Goal: Check status: Check status

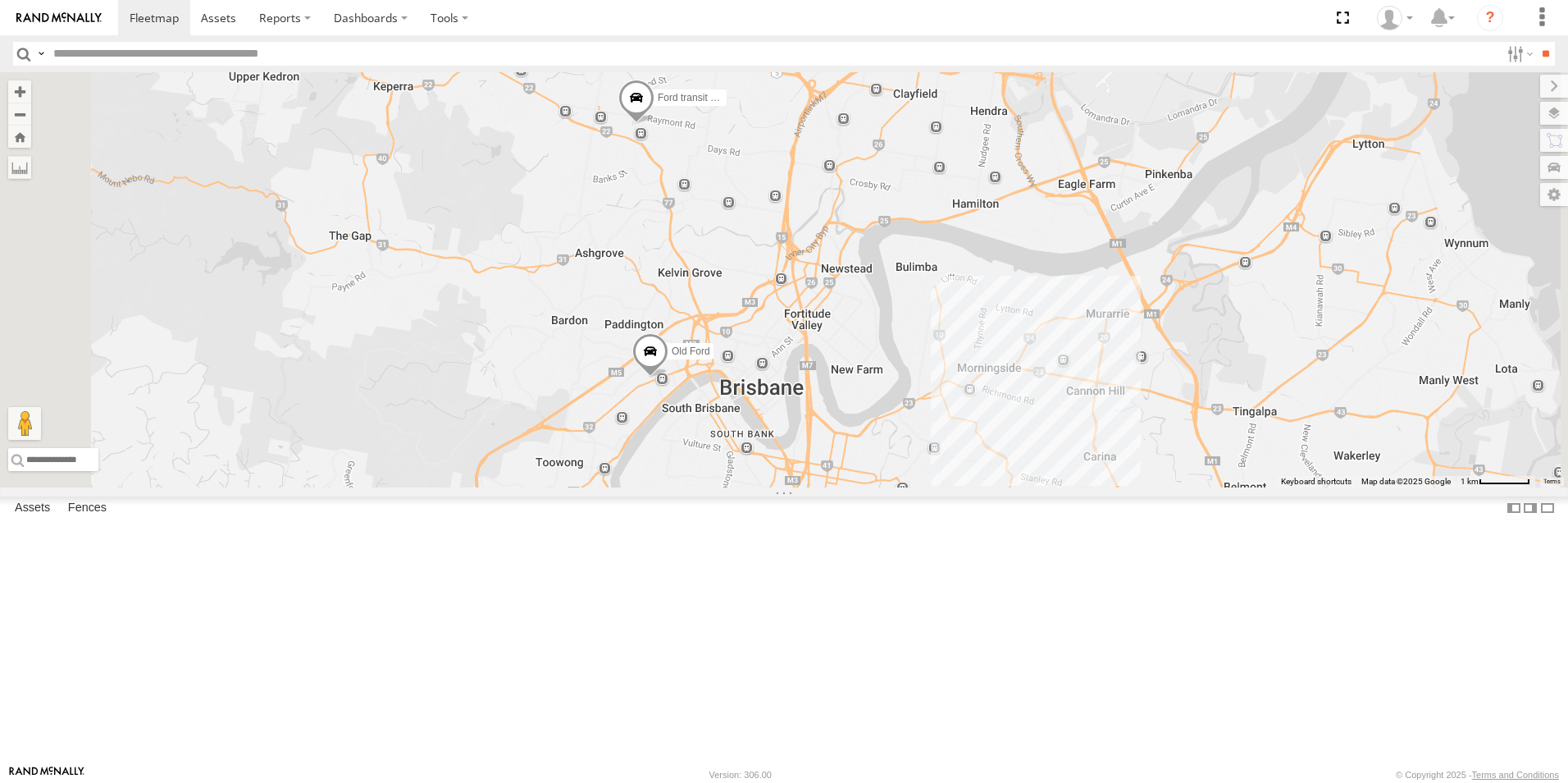
drag, startPoint x: 901, startPoint y: 624, endPoint x: 898, endPoint y: 505, distance: 119.0
click at [898, 487] on div "Hino Truck Ford transit (Little) Renault Iveco Old [PERSON_NAME] Transit (New)" at bounding box center [784, 280] width 1568 height 416
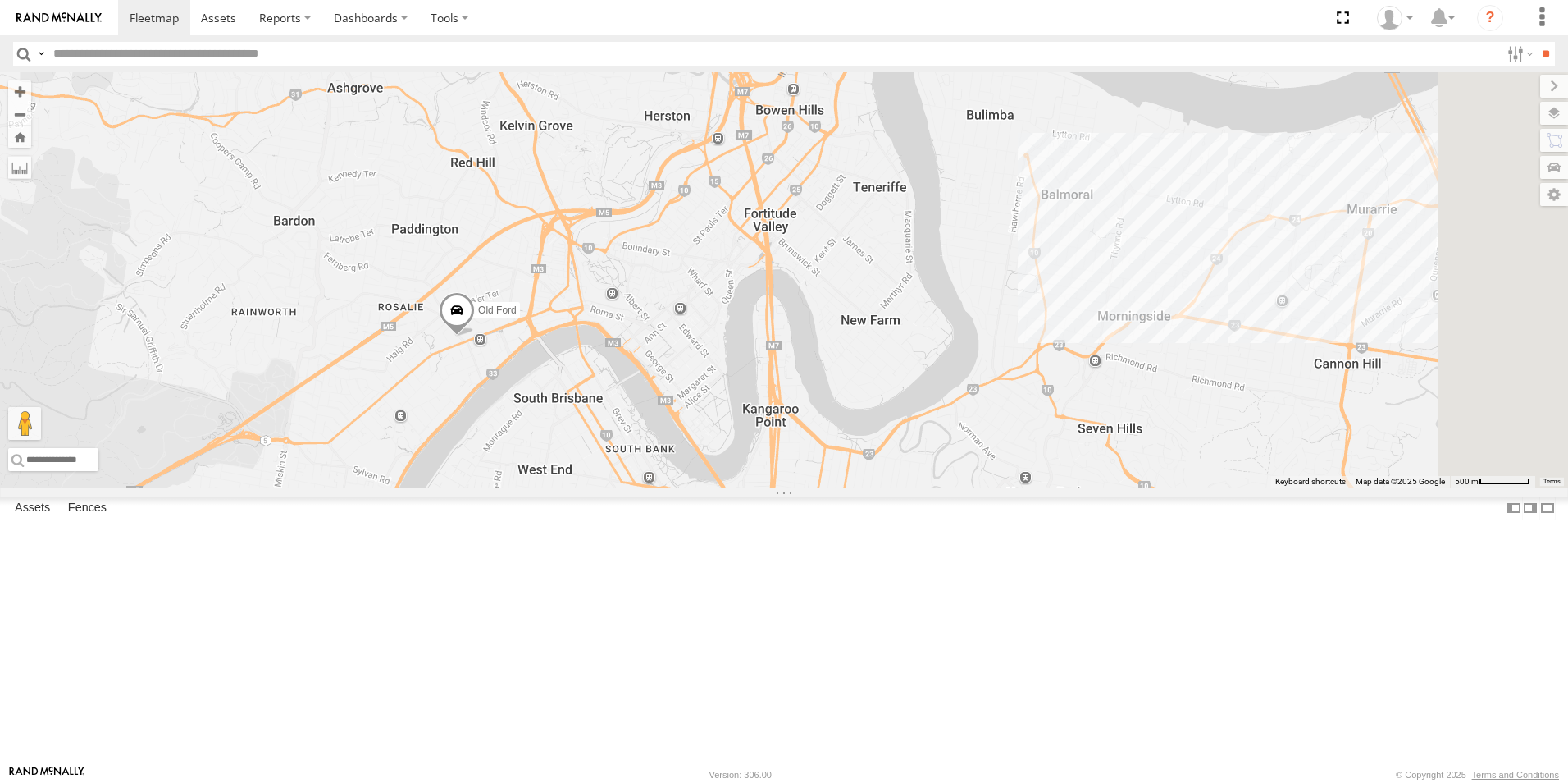
drag, startPoint x: 866, startPoint y: 487, endPoint x: 589, endPoint y: 476, distance: 277.2
click at [584, 482] on div "Hino Truck Ford transit (Little) Renault Iveco Old [PERSON_NAME] Transit (New)" at bounding box center [784, 280] width 1568 height 416
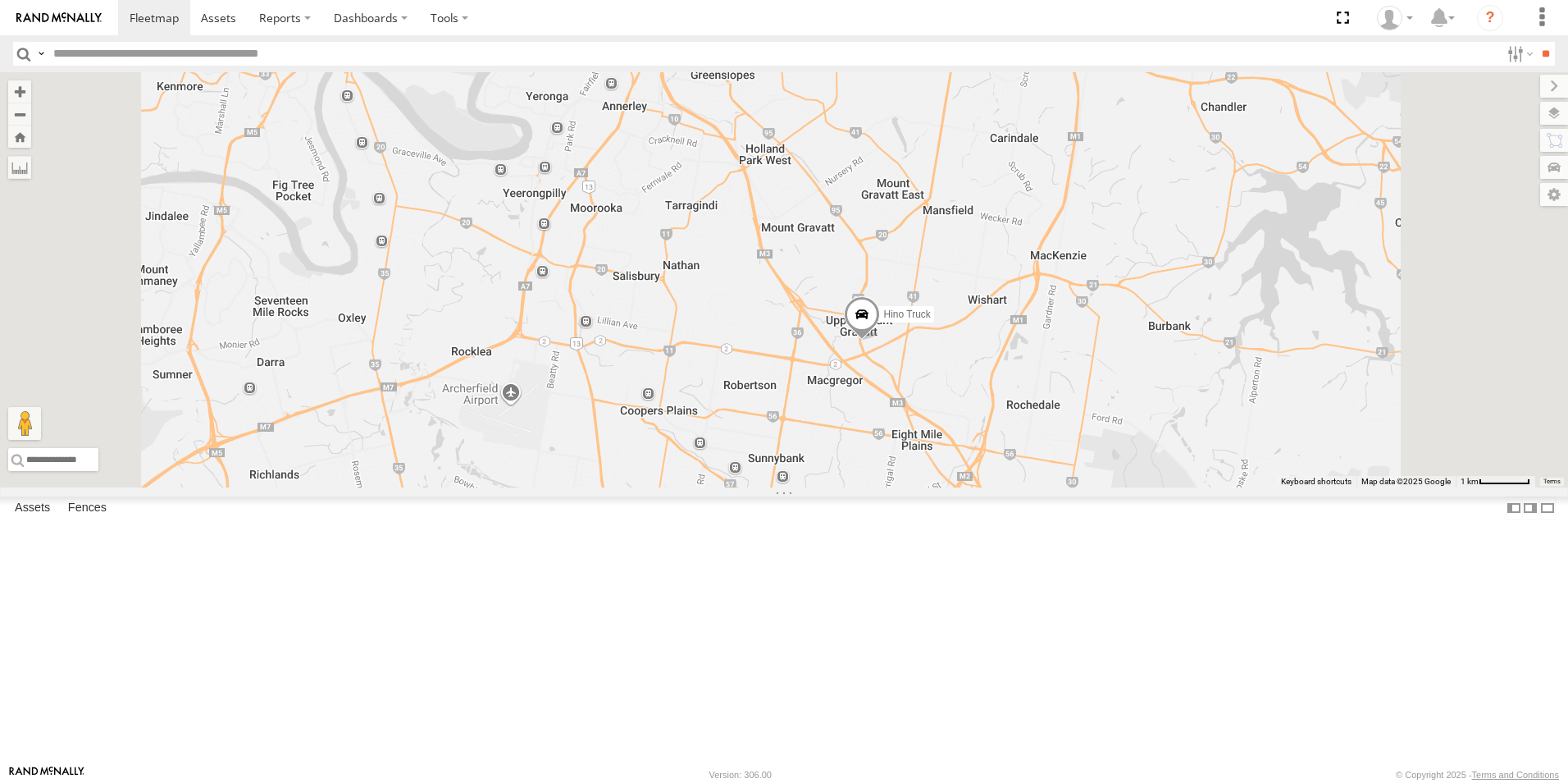
click at [881, 341] on span at bounding box center [862, 318] width 36 height 45
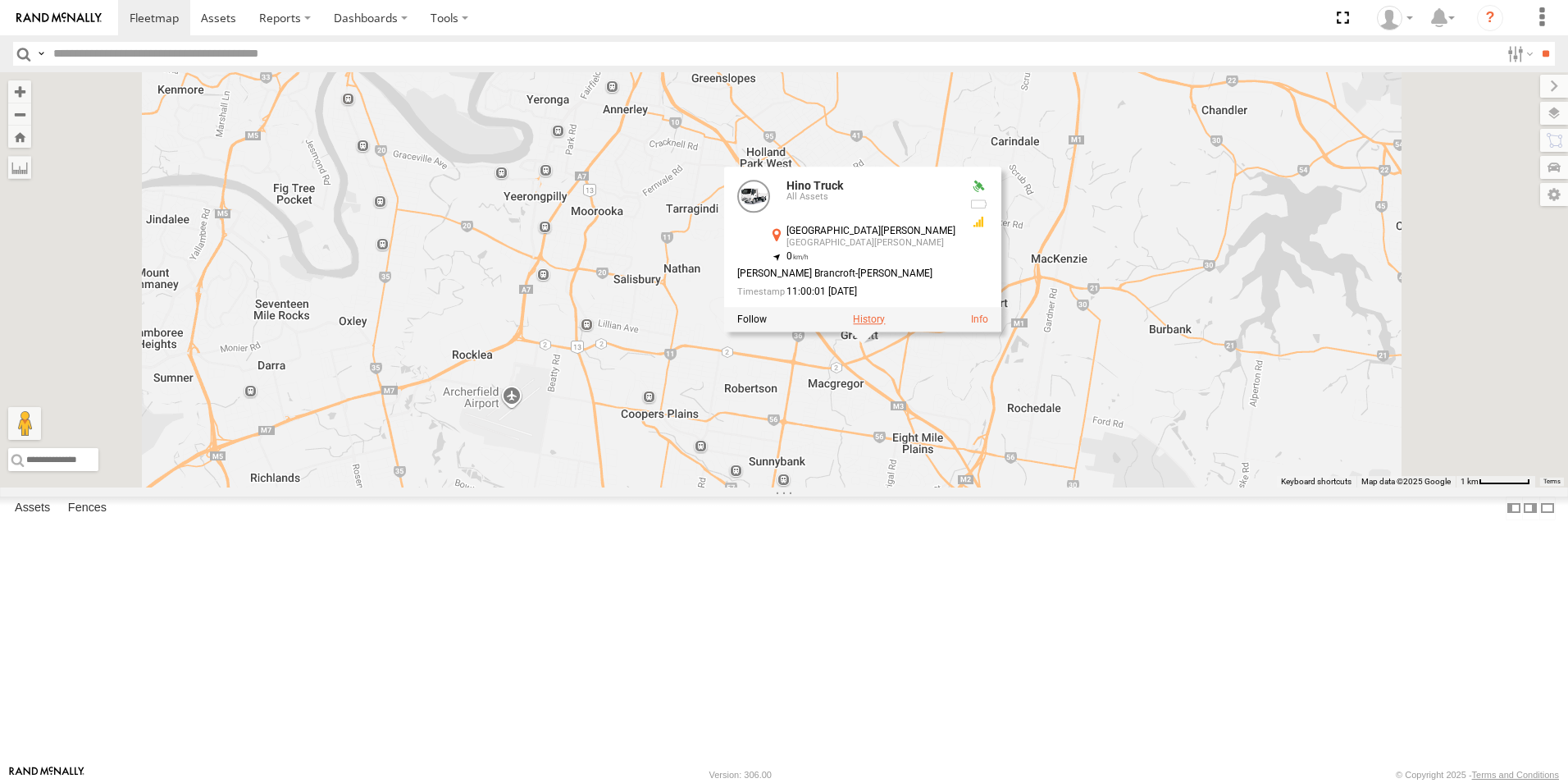
click at [885, 325] on label at bounding box center [869, 320] width 32 height 11
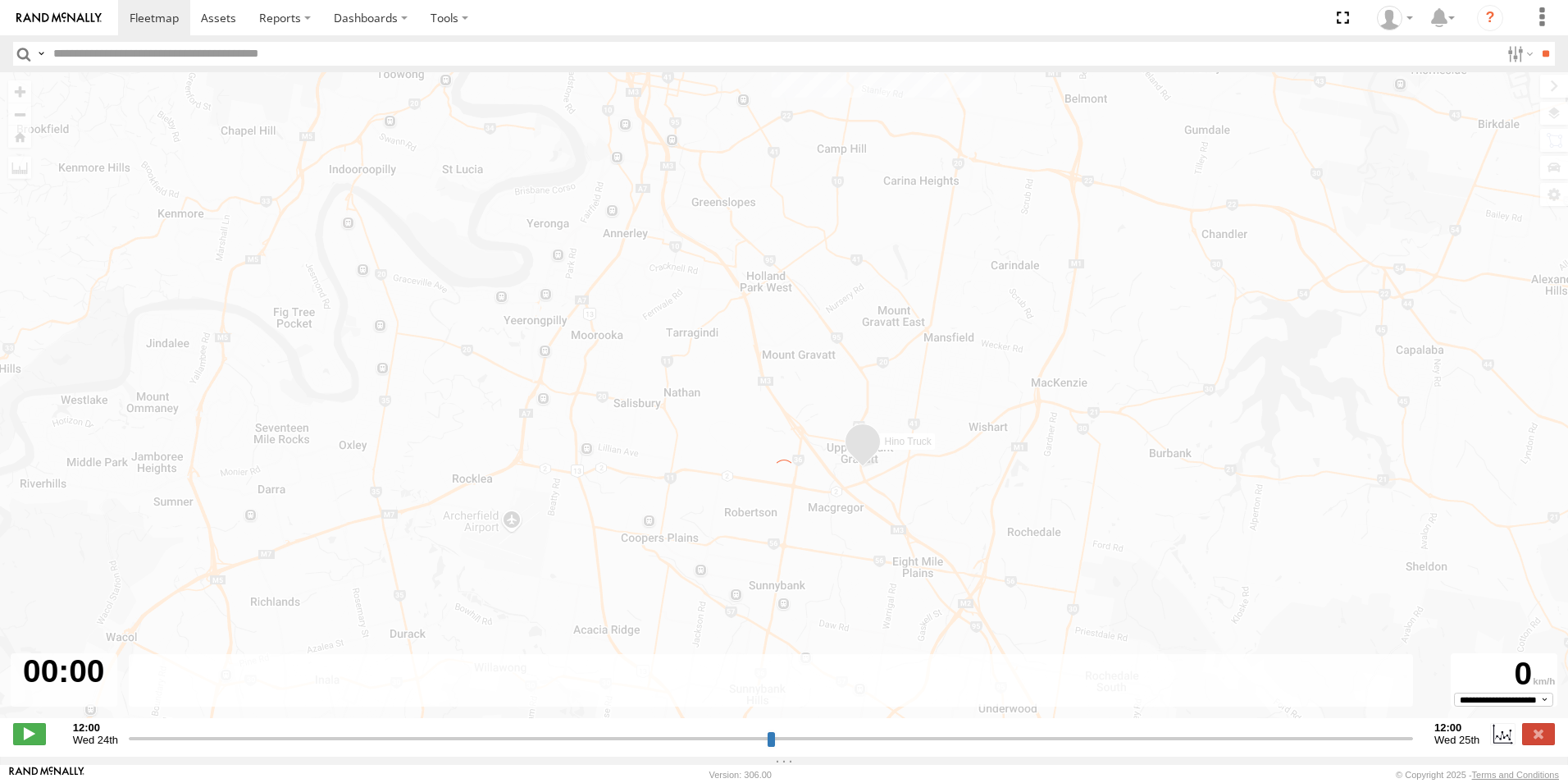
type input "**********"
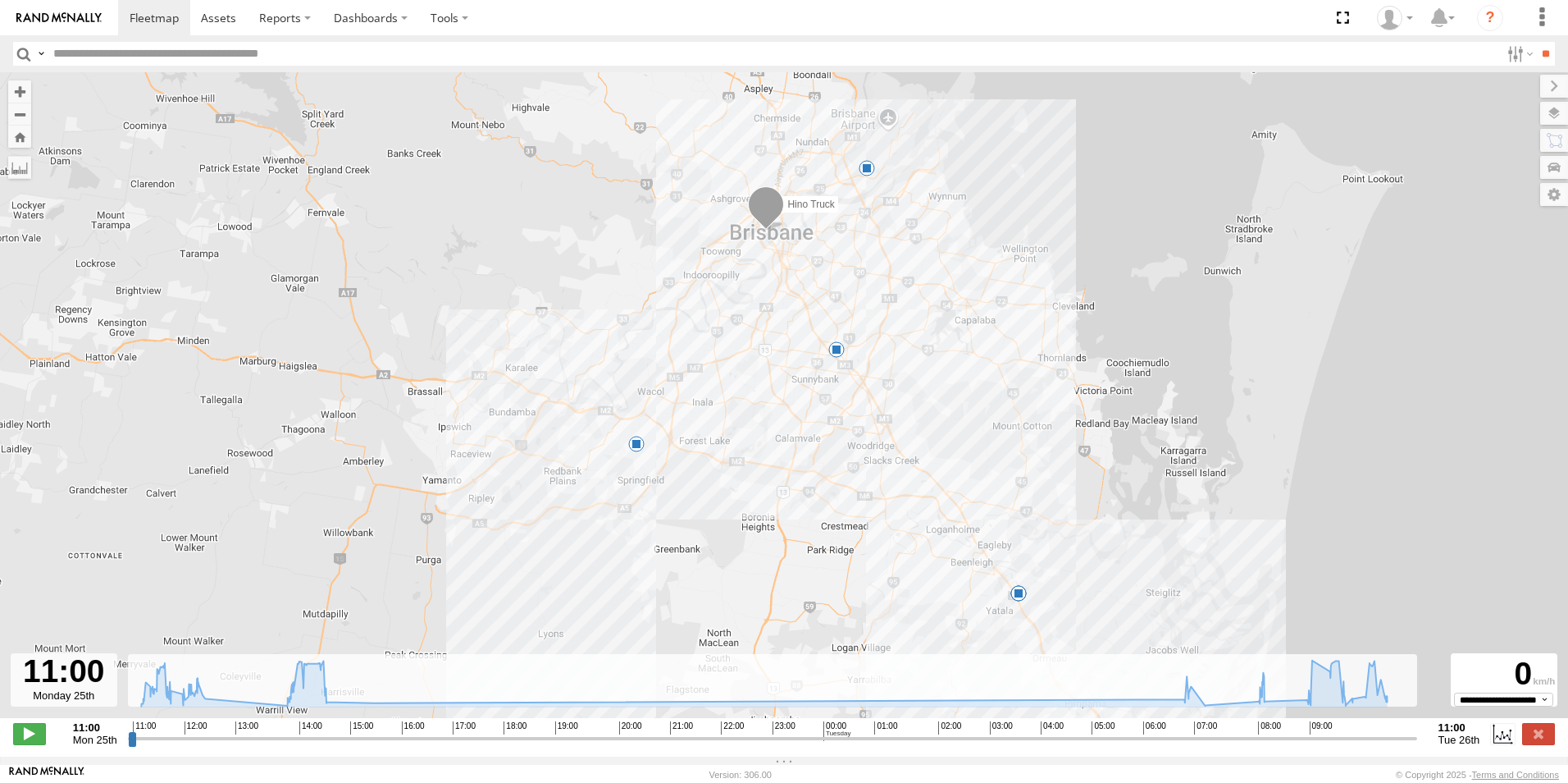
click at [1534, 727] on div "**********" at bounding box center [784, 735] width 1568 height 34
click at [1534, 734] on label at bounding box center [1539, 734] width 33 height 21
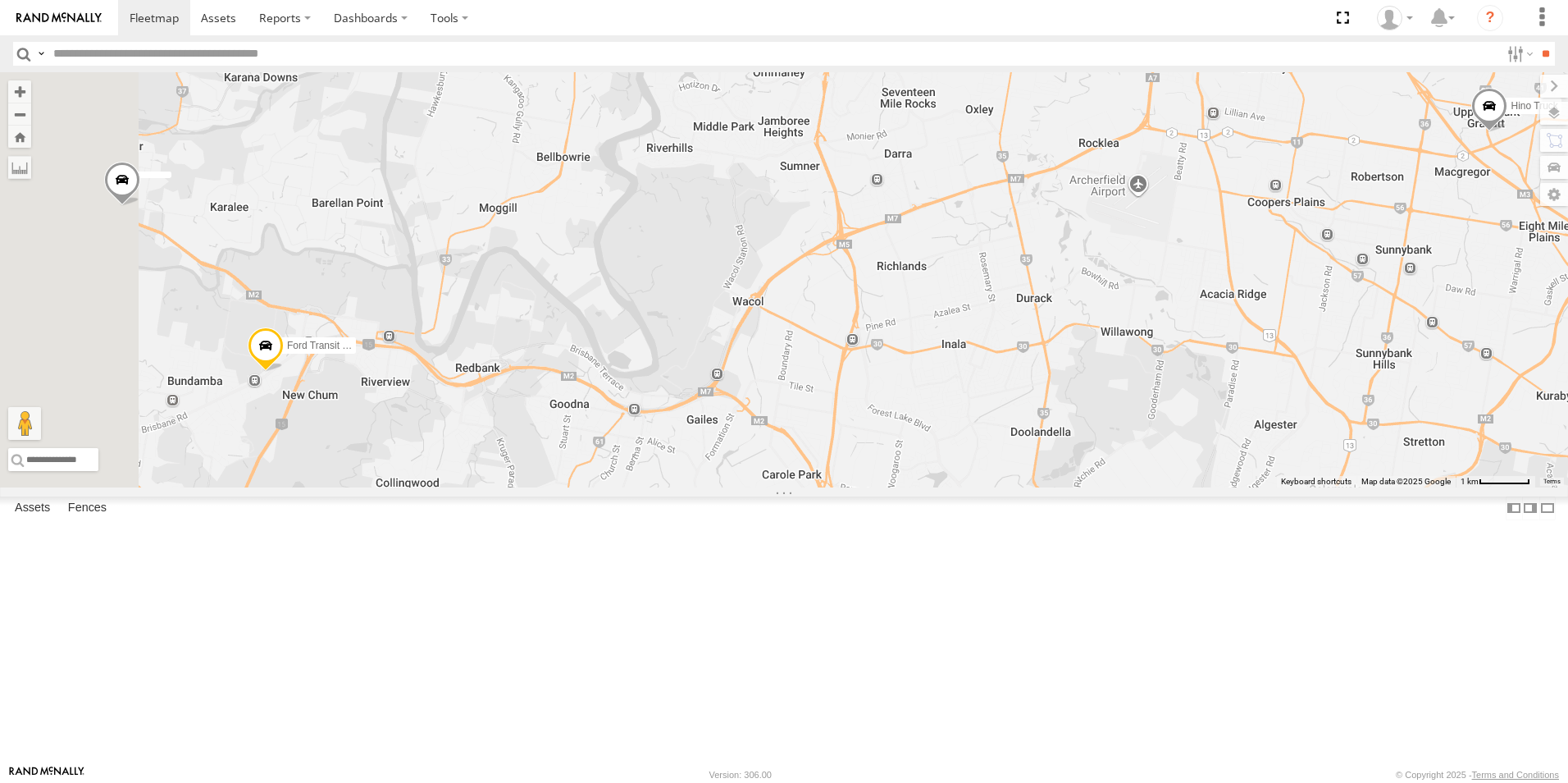
drag, startPoint x: 745, startPoint y: 458, endPoint x: 1023, endPoint y: 243, distance: 351.4
click at [1243, 234] on div "Hino Truck Ford Transit (New)" at bounding box center [784, 280] width 1568 height 416
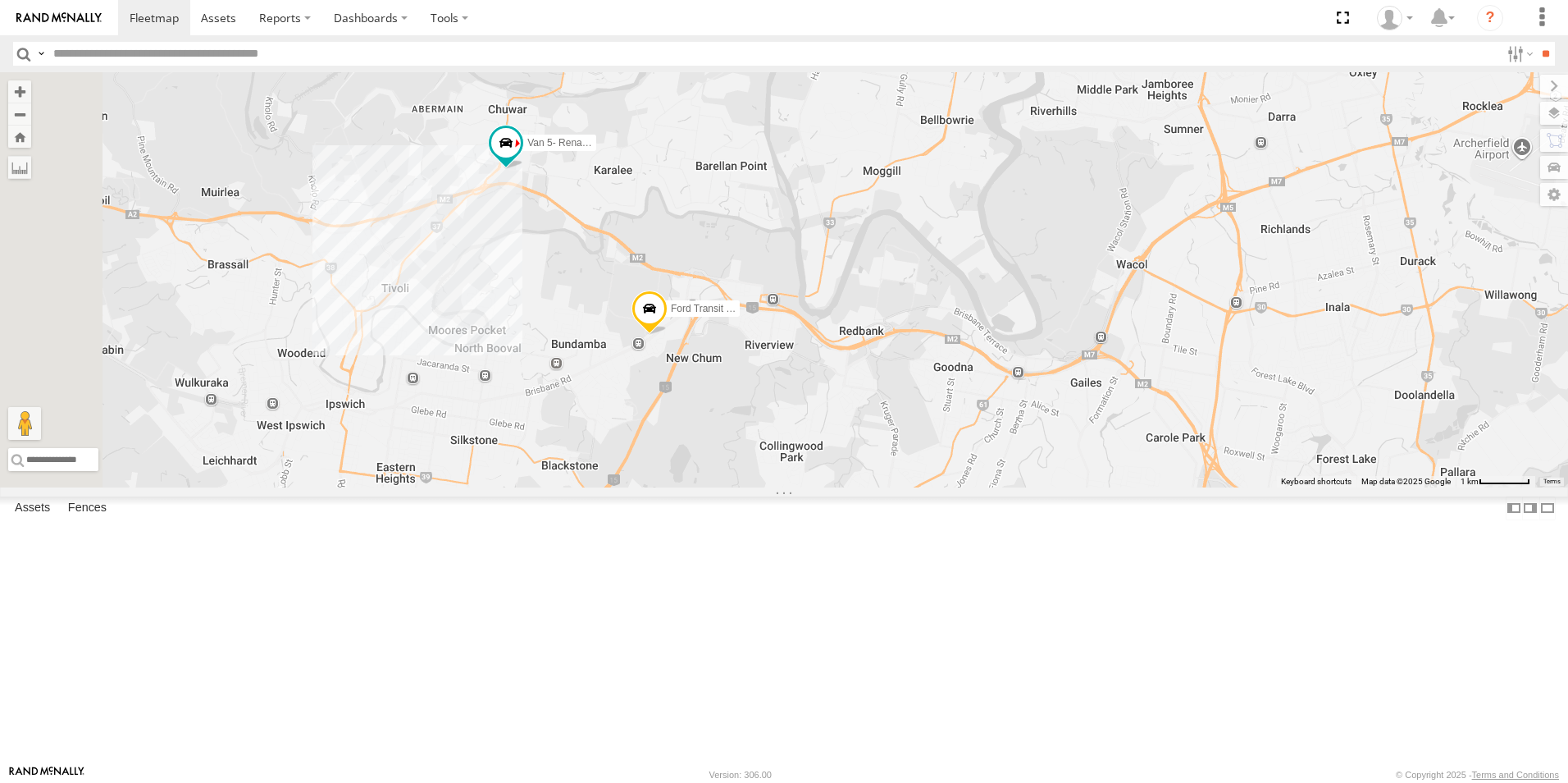
drag, startPoint x: 822, startPoint y: 436, endPoint x: 1155, endPoint y: 400, distance: 334.9
click at [1164, 405] on div "Hino Truck Ford Transit (New) Van 5- Renault Master - 052•LI8" at bounding box center [784, 280] width 1568 height 416
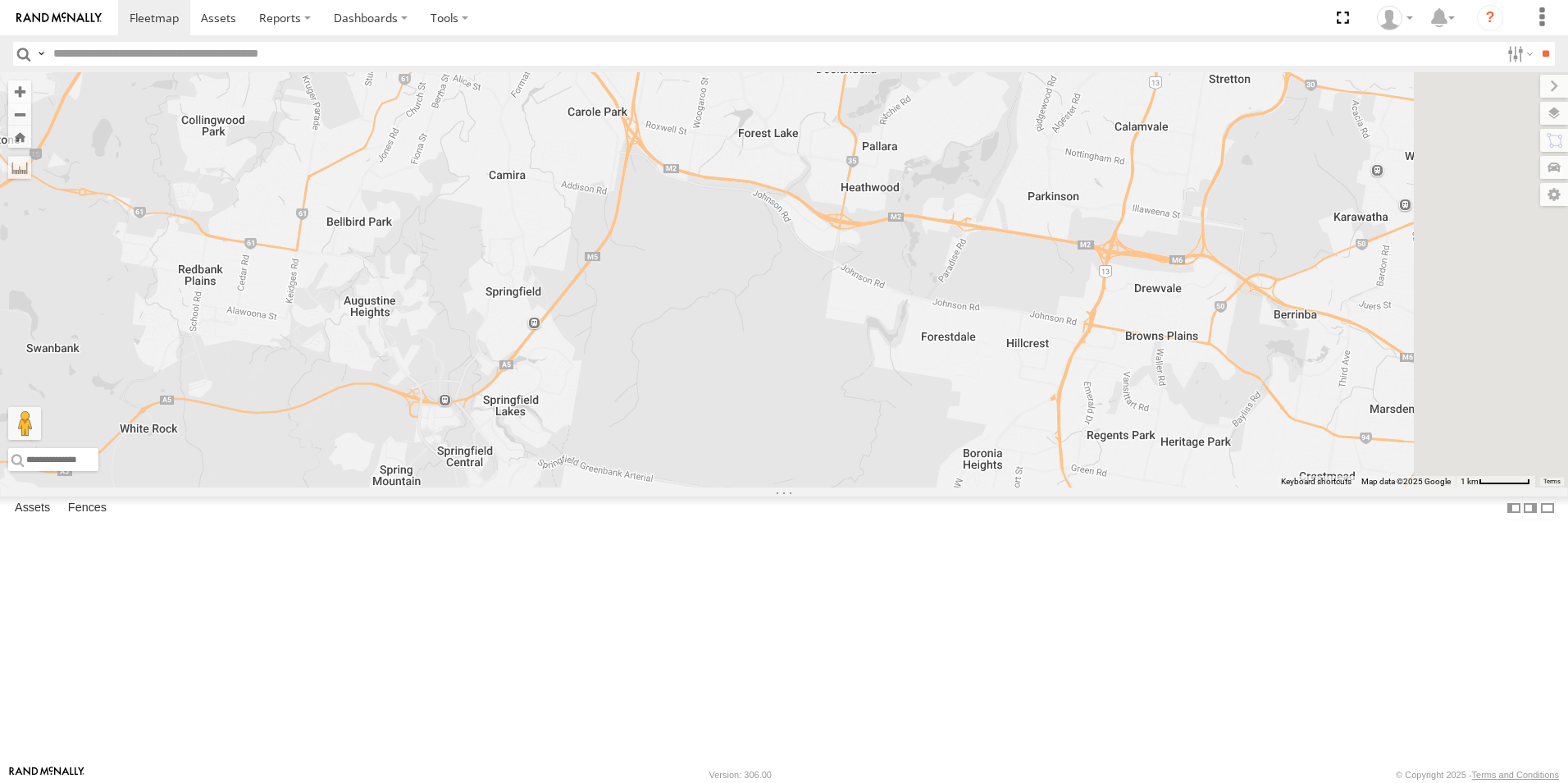
drag, startPoint x: 1302, startPoint y: 505, endPoint x: 678, endPoint y: 188, distance: 699.9
click at [678, 188] on div "Hino Truck Ford Transit (New) Van 5- Renault Master - 052•LI8" at bounding box center [784, 280] width 1568 height 416
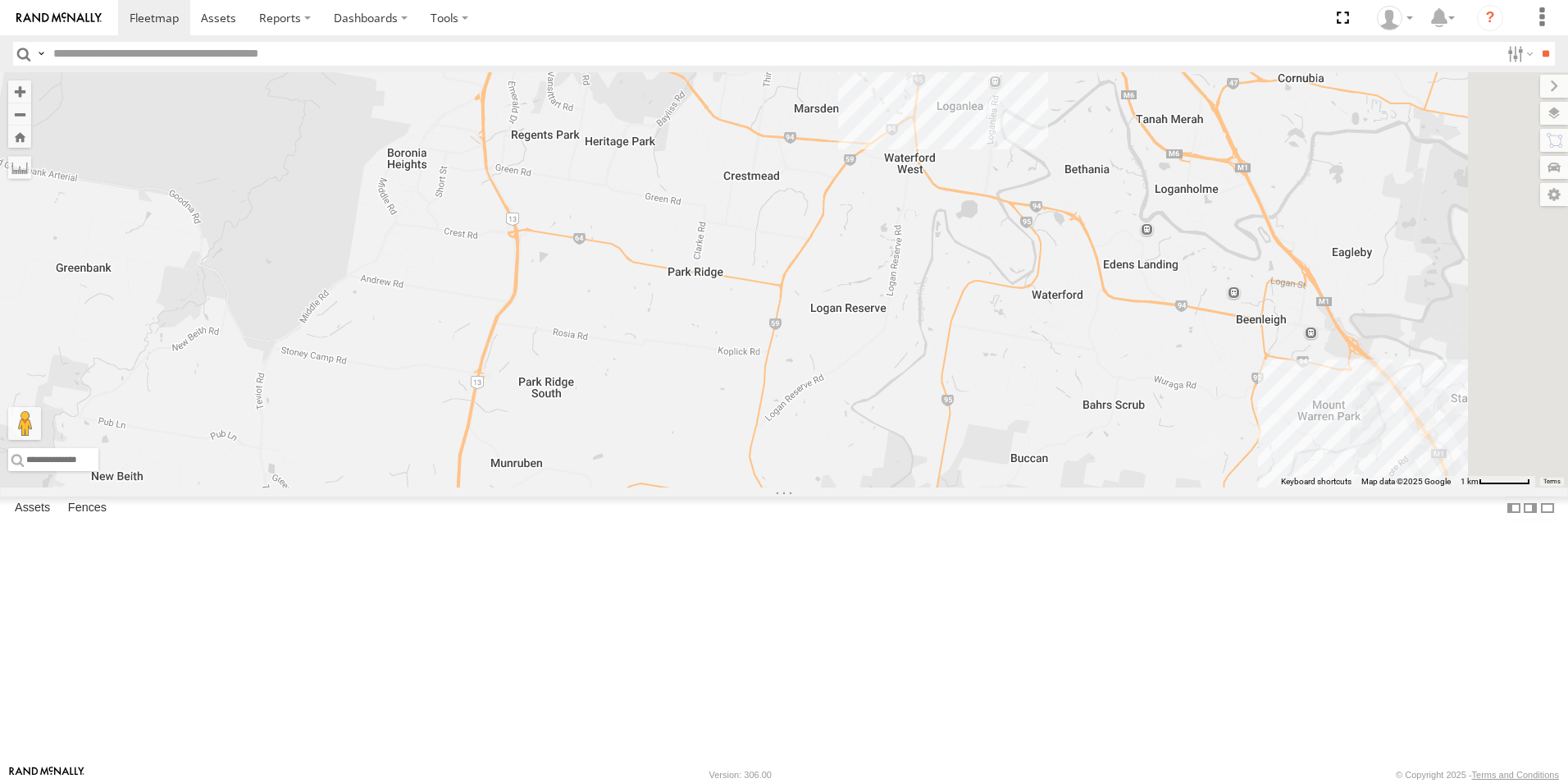
drag, startPoint x: 1185, startPoint y: 416, endPoint x: 664, endPoint y: 129, distance: 594.8
click at [664, 129] on div "Hino Truck Ford Transit (New) Van 5- Renault Master - 052•LI8" at bounding box center [784, 280] width 1568 height 416
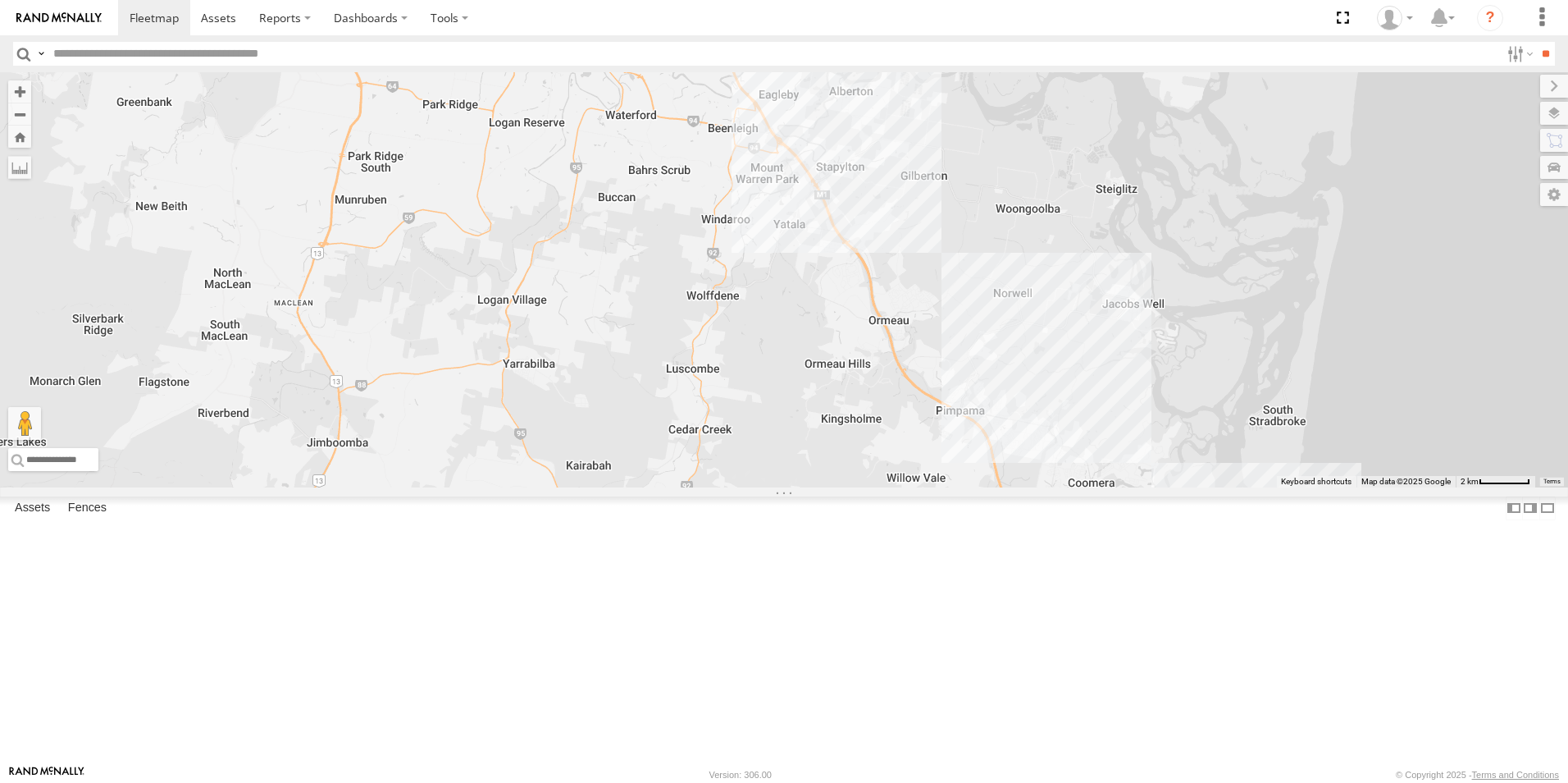
drag, startPoint x: 1291, startPoint y: 430, endPoint x: 1209, endPoint y: 385, distance: 93.5
click at [1062, 314] on div "Hino Truck Ford Transit (New) Van 5- Renault Master - 052•LI8" at bounding box center [784, 280] width 1568 height 416
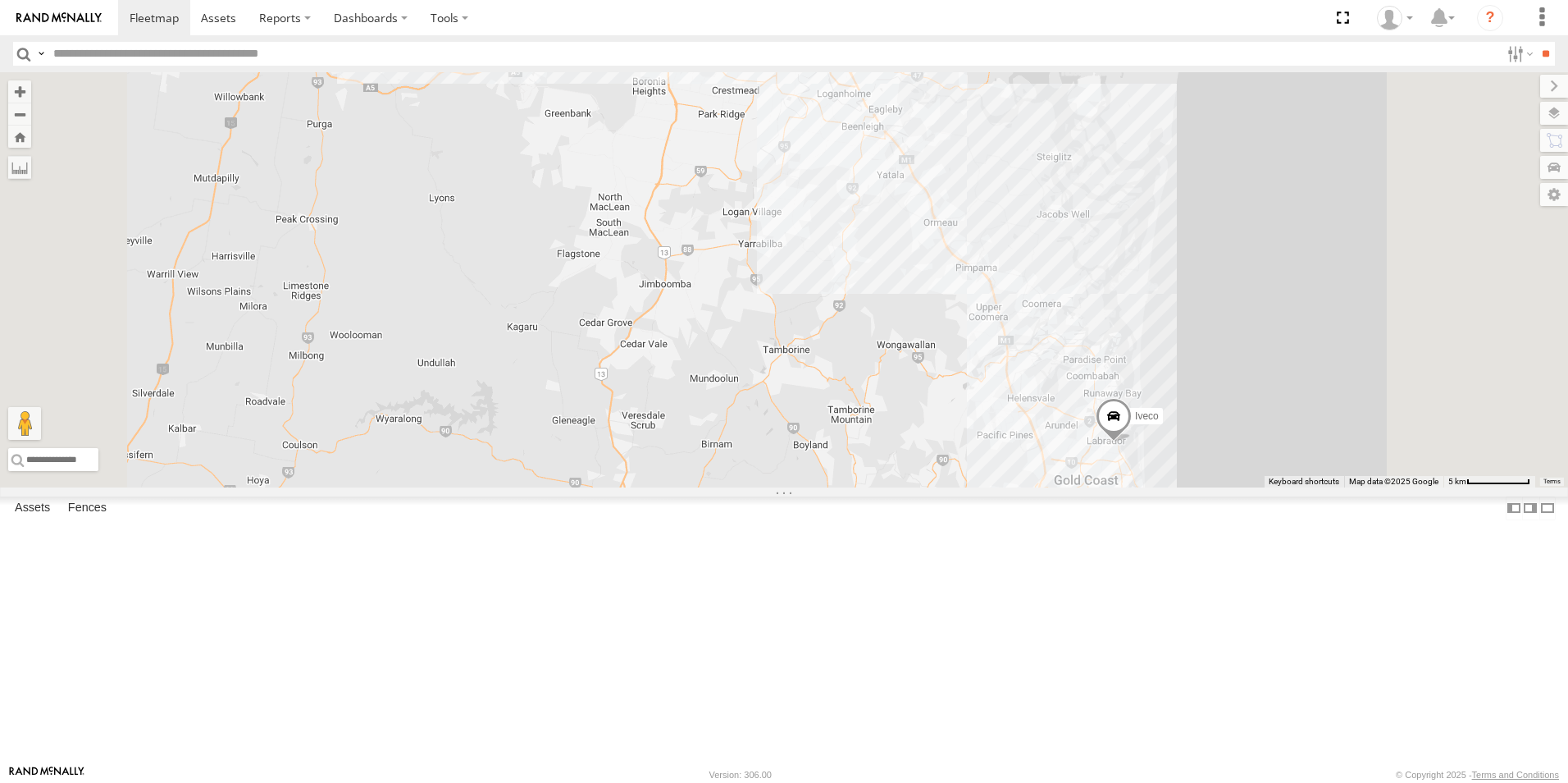
drag, startPoint x: 1401, startPoint y: 645, endPoint x: 1326, endPoint y: 584, distance: 96.7
click at [1327, 487] on div "Hino Truck Ford Transit (New) Van 5- Renault Master - 052•LI8 Iveco" at bounding box center [784, 280] width 1568 height 416
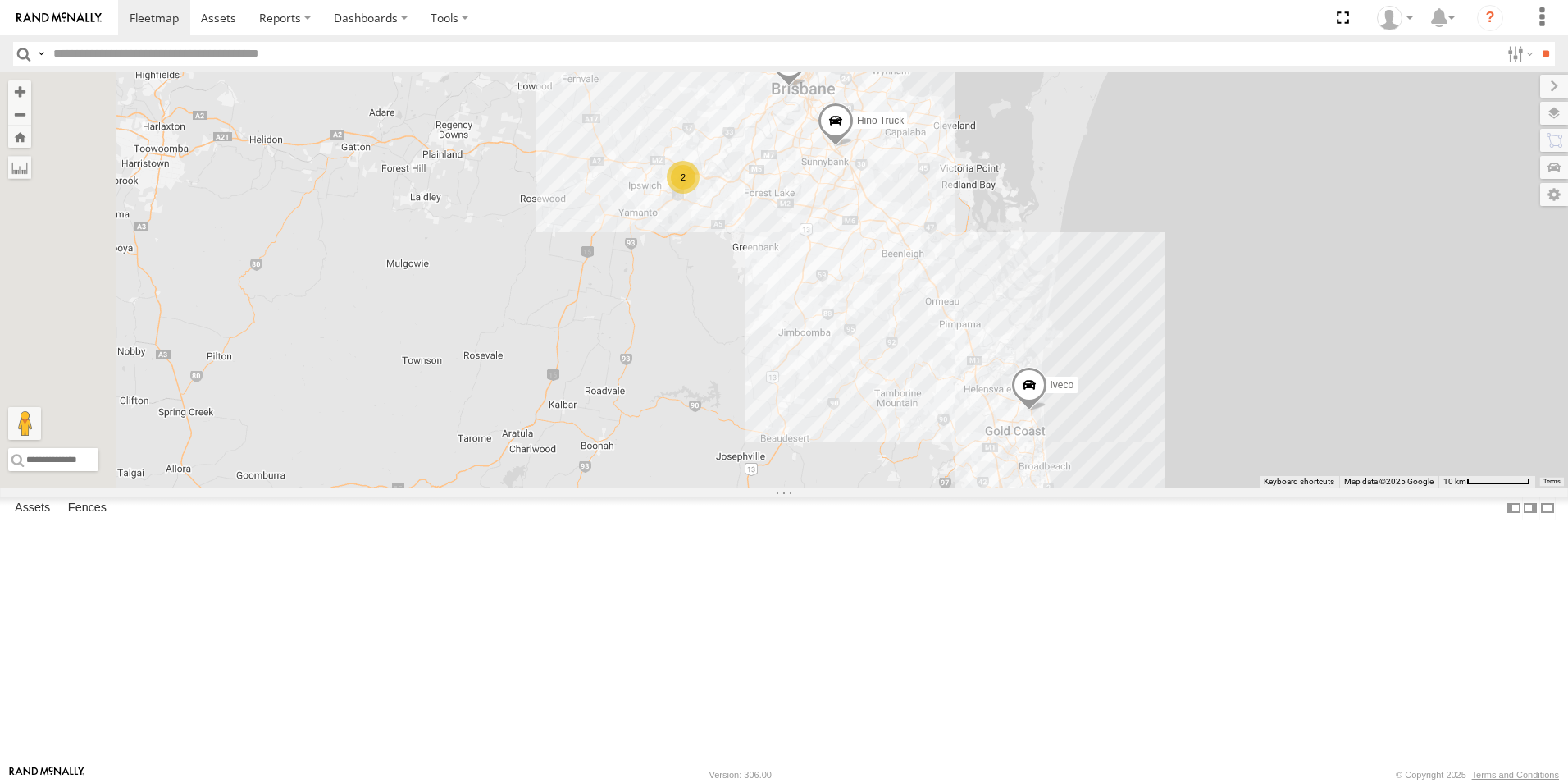
drag, startPoint x: 1027, startPoint y: 348, endPoint x: 1114, endPoint y: 367, distance: 89.1
click at [1138, 400] on div "Hino Truck Ford transit (Little) Old Ford Iveco 2" at bounding box center [784, 280] width 1568 height 416
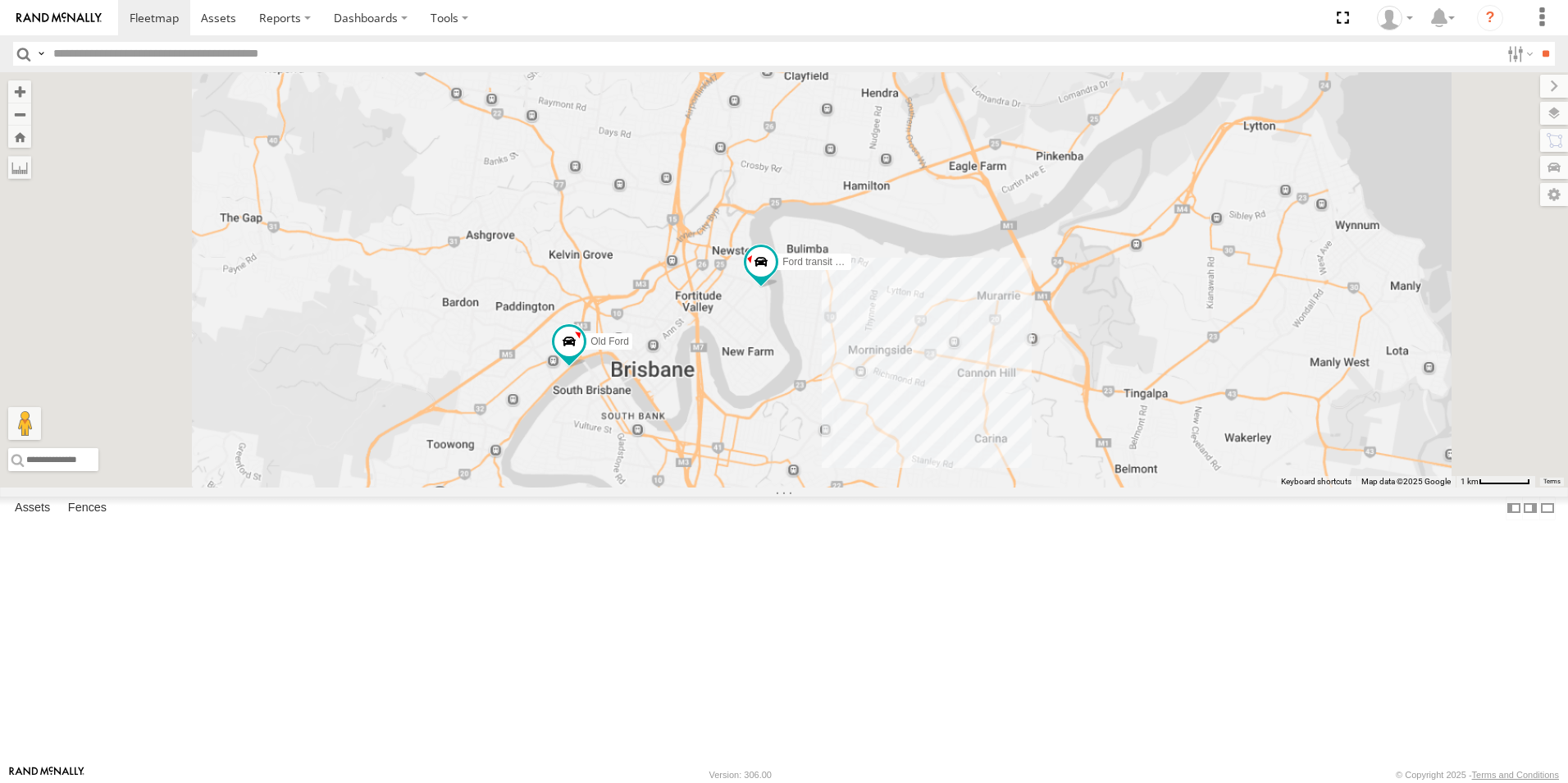
drag, startPoint x: 861, startPoint y: 599, endPoint x: 866, endPoint y: 499, distance: 100.1
click at [910, 480] on div "Hino Truck Ford transit (Little) Renault Iveco Old Ford Van 5- Renault Master -…" at bounding box center [784, 280] width 1568 height 416
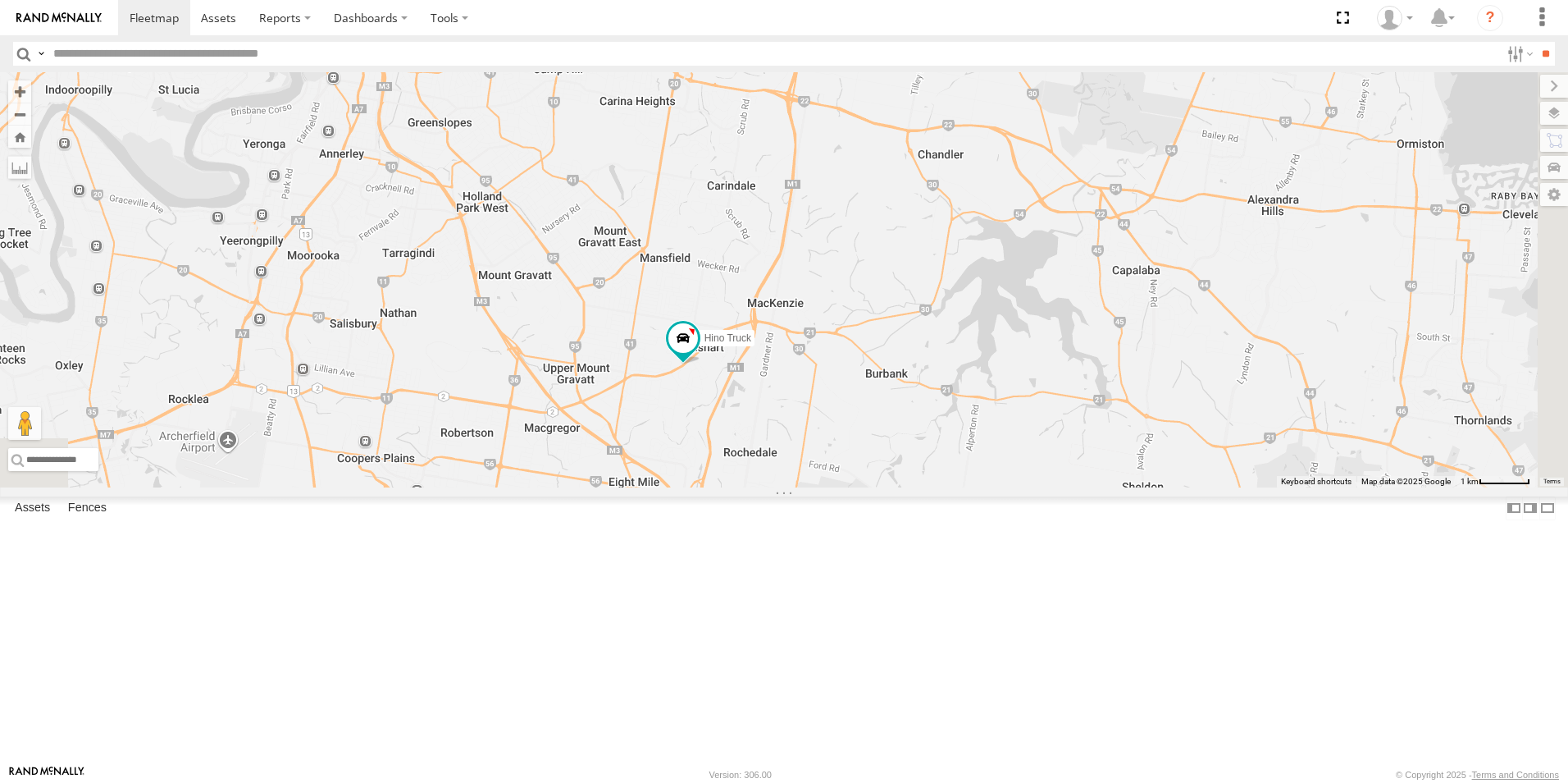
drag, startPoint x: 1040, startPoint y: 647, endPoint x: 655, endPoint y: 163, distance: 618.5
click at [654, 164] on div "Hino Truck Ford transit (Little) Renault Iveco Old Ford Van 5- Renault Master -…" at bounding box center [784, 280] width 1568 height 416
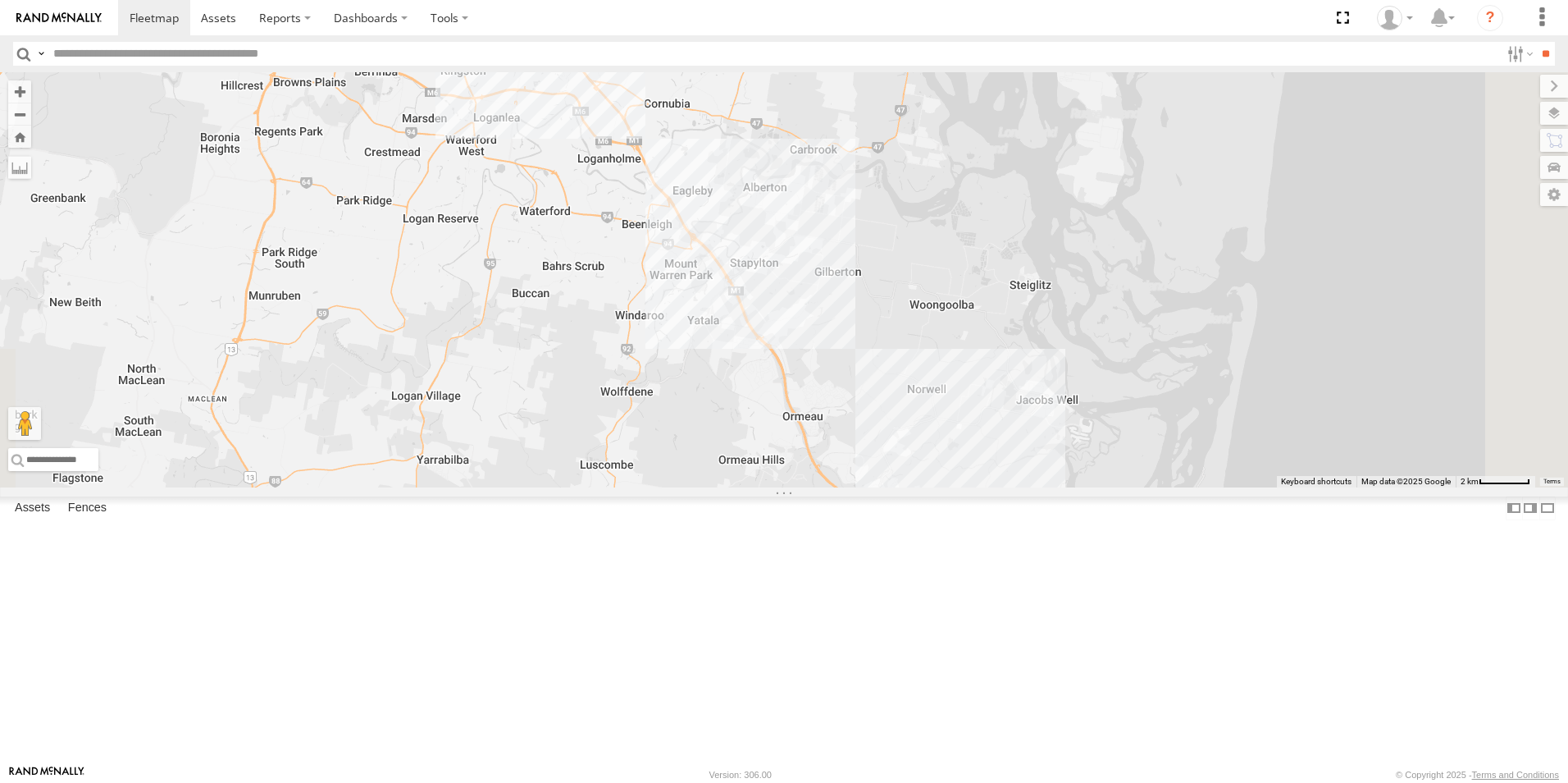
drag, startPoint x: 1019, startPoint y: 673, endPoint x: 749, endPoint y: 108, distance: 626.2
click at [749, 108] on div "Hino Truck Ford transit (Little) Renault Iveco Old Ford Van 5- Renault Master -…" at bounding box center [784, 280] width 1568 height 416
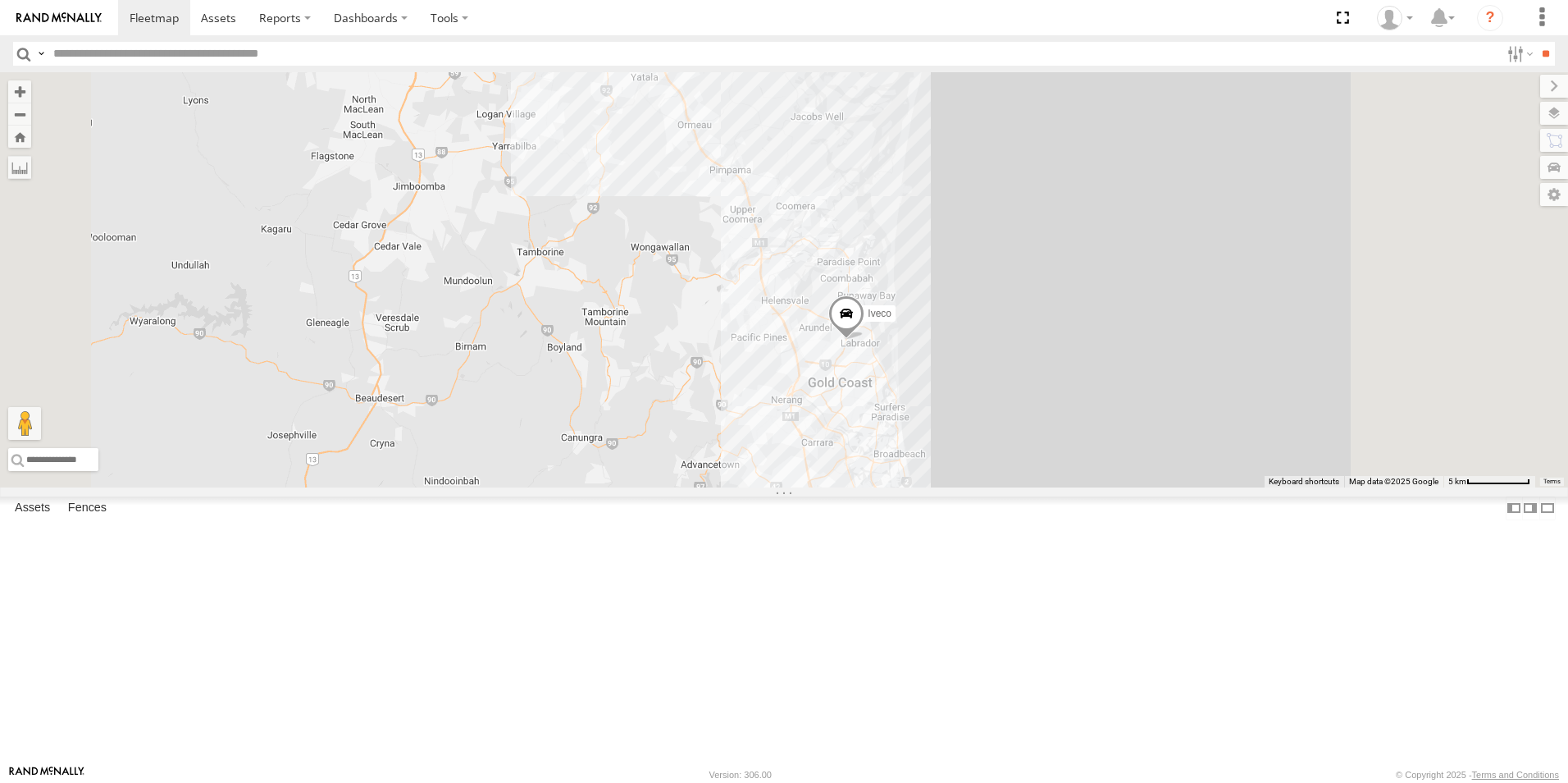
drag, startPoint x: 1141, startPoint y: 566, endPoint x: 1021, endPoint y: 302, distance: 290.0
click at [1021, 302] on div "Hino Truck Ford transit (Little) Renault Iveco Old [PERSON_NAME] Transit (New) …" at bounding box center [784, 280] width 1568 height 416
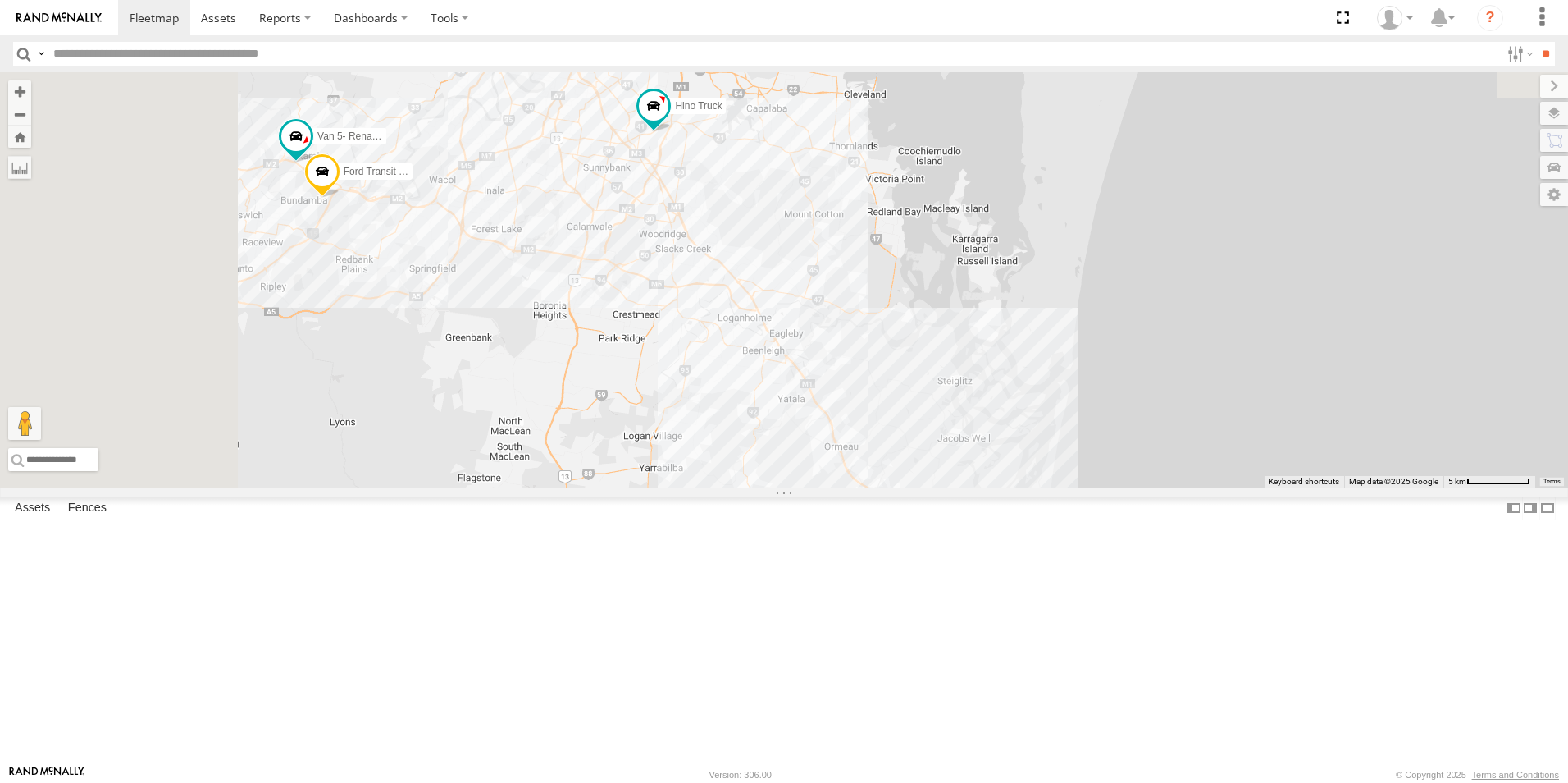
drag, startPoint x: 605, startPoint y: 190, endPoint x: 870, endPoint y: 426, distance: 354.9
click at [960, 487] on div "Hino Truck Ford transit (Little) Renault Iveco Old [PERSON_NAME] Transit (New) …" at bounding box center [784, 280] width 1568 height 416
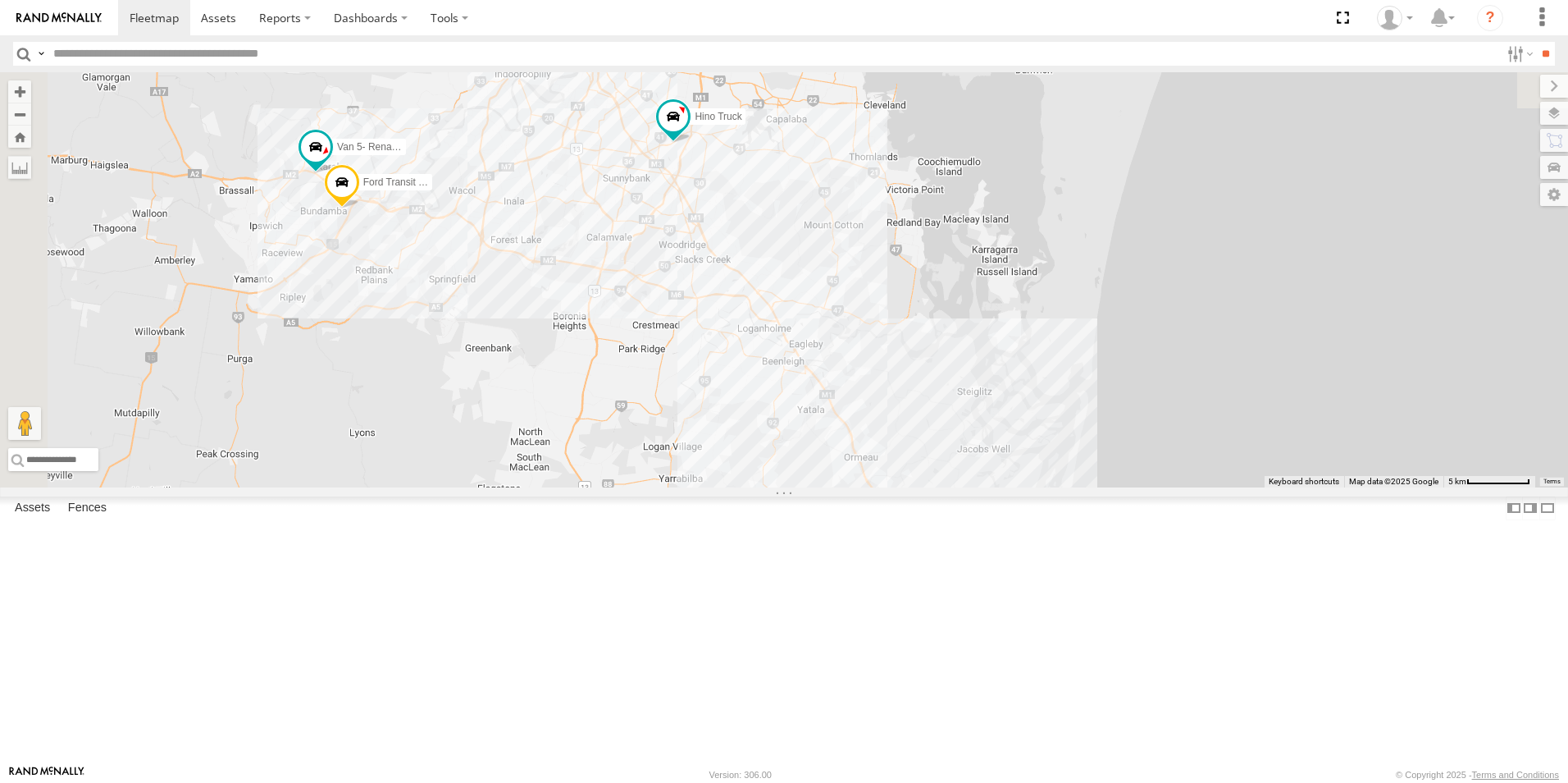
drag, startPoint x: 827, startPoint y: 322, endPoint x: 890, endPoint y: 467, distance: 158.1
click at [890, 467] on div "Hino Truck Ford transit (Little) Renault Iveco Old [PERSON_NAME] Transit (New) …" at bounding box center [784, 280] width 1568 height 416
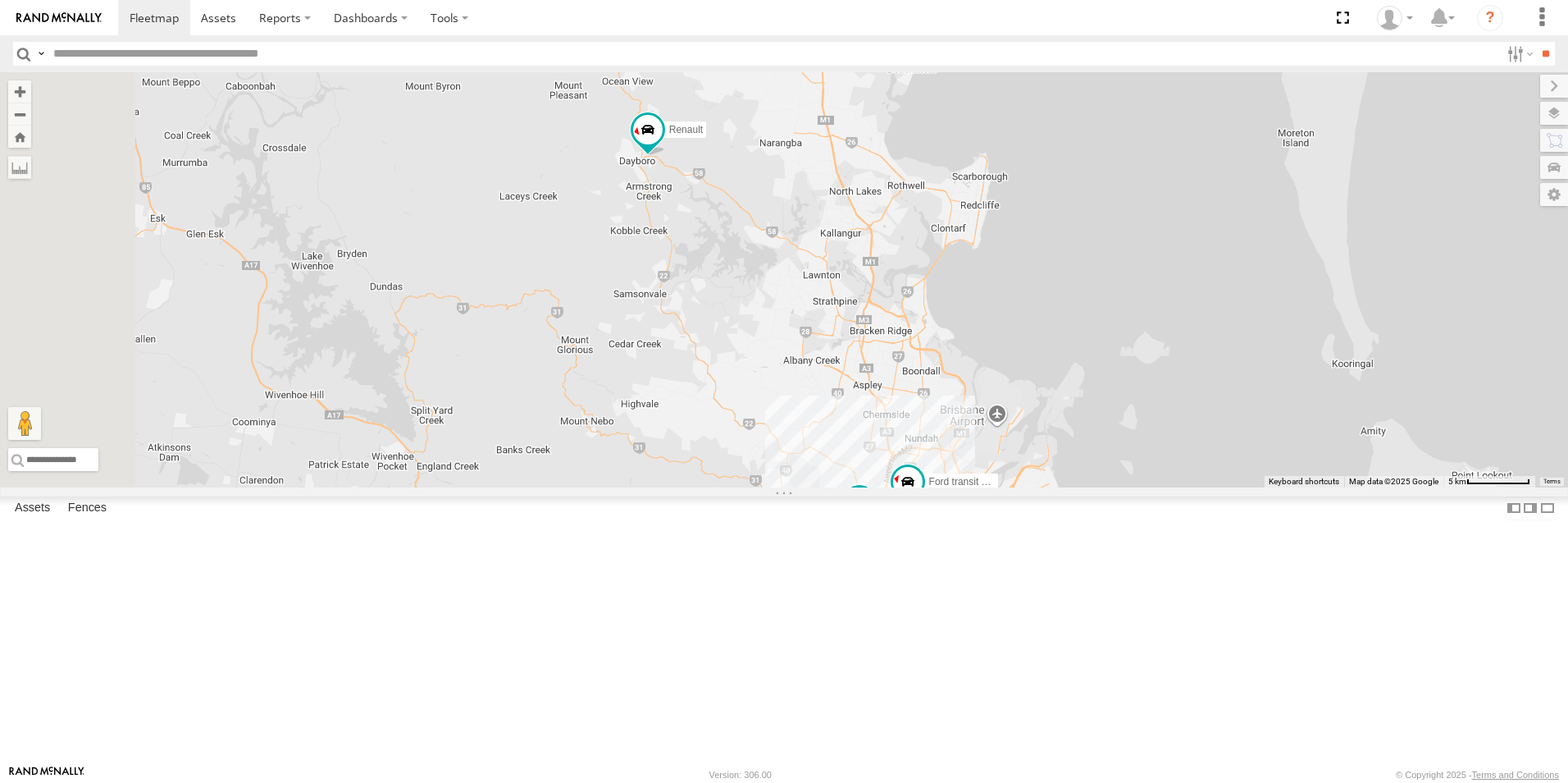
drag, startPoint x: 970, startPoint y: 656, endPoint x: 1020, endPoint y: 623, distance: 59.9
click at [1043, 487] on div "Hino Truck Ford transit (Little) Renault Iveco Old [PERSON_NAME] Transit (New) …" at bounding box center [784, 280] width 1568 height 416
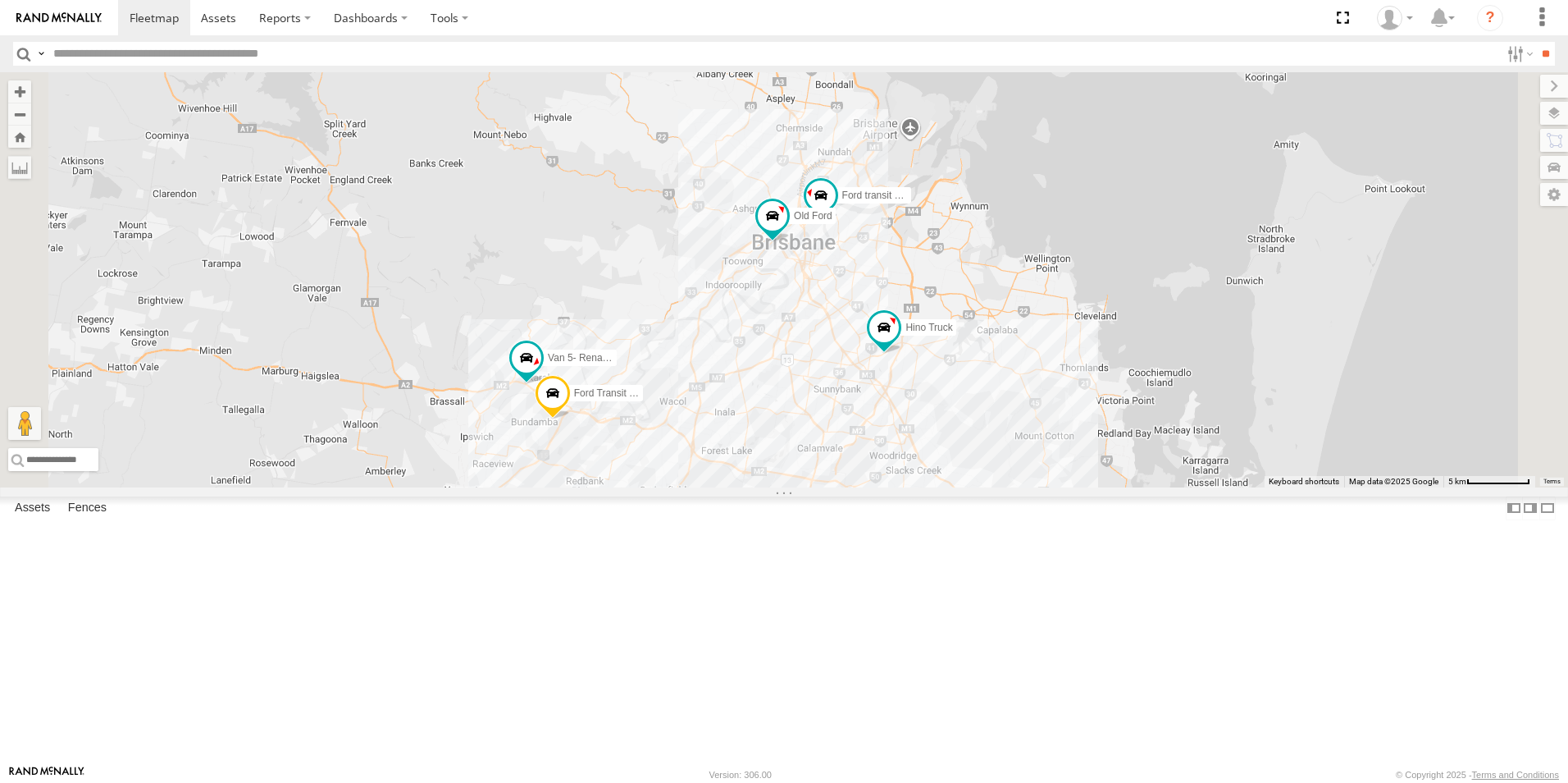
drag, startPoint x: 1015, startPoint y: 395, endPoint x: 936, endPoint y: 200, distance: 210.4
click at [936, 200] on div "Hino Truck Ford transit (Little) Renault Iveco Old [PERSON_NAME] Transit (New) …" at bounding box center [784, 280] width 1568 height 416
click at [540, 379] on span at bounding box center [525, 363] width 29 height 29
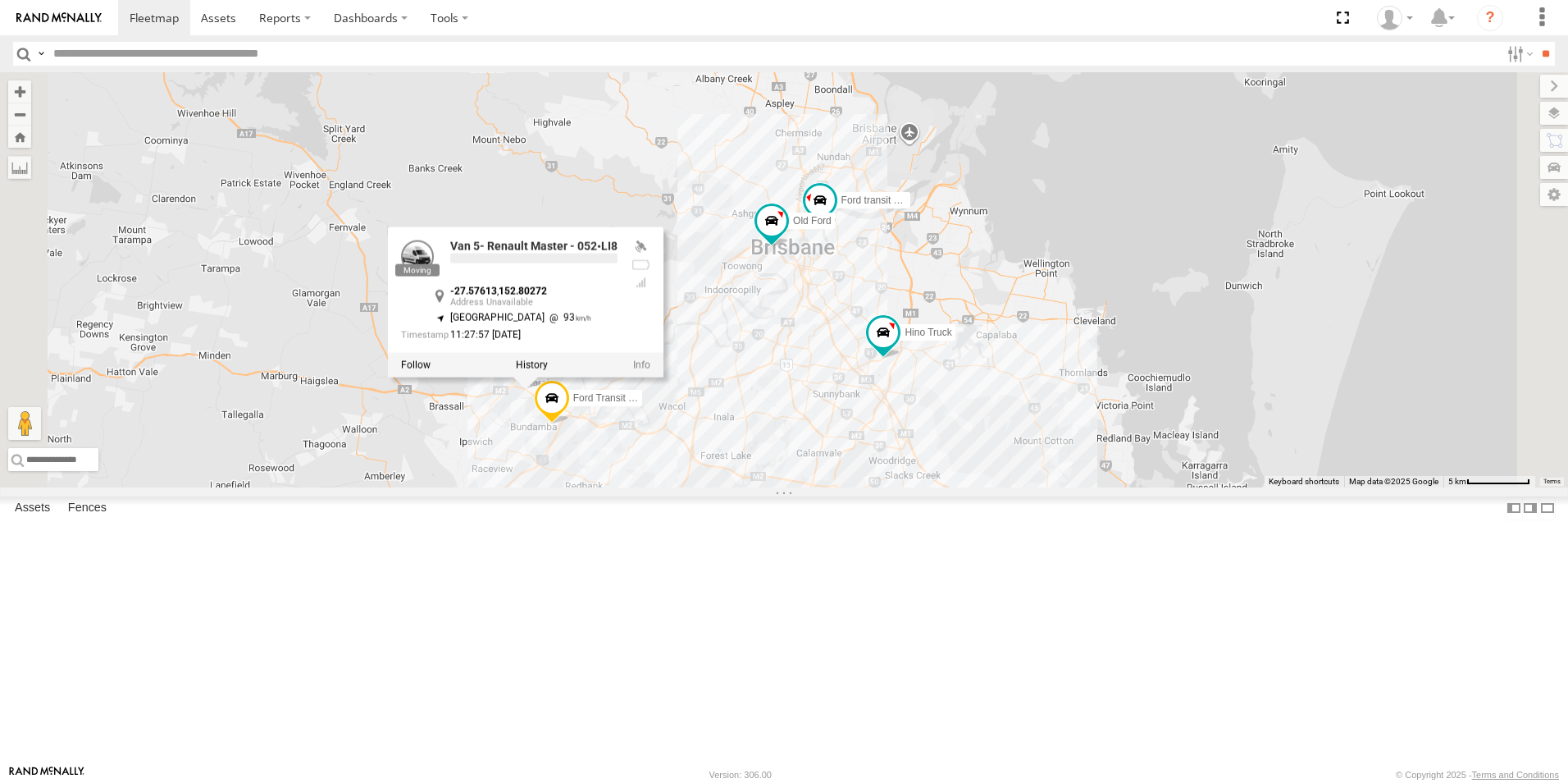
click at [886, 487] on div "Hino Truck Ford transit (Little) Renault Iveco Old [PERSON_NAME] Transit (New) …" at bounding box center [784, 280] width 1568 height 416
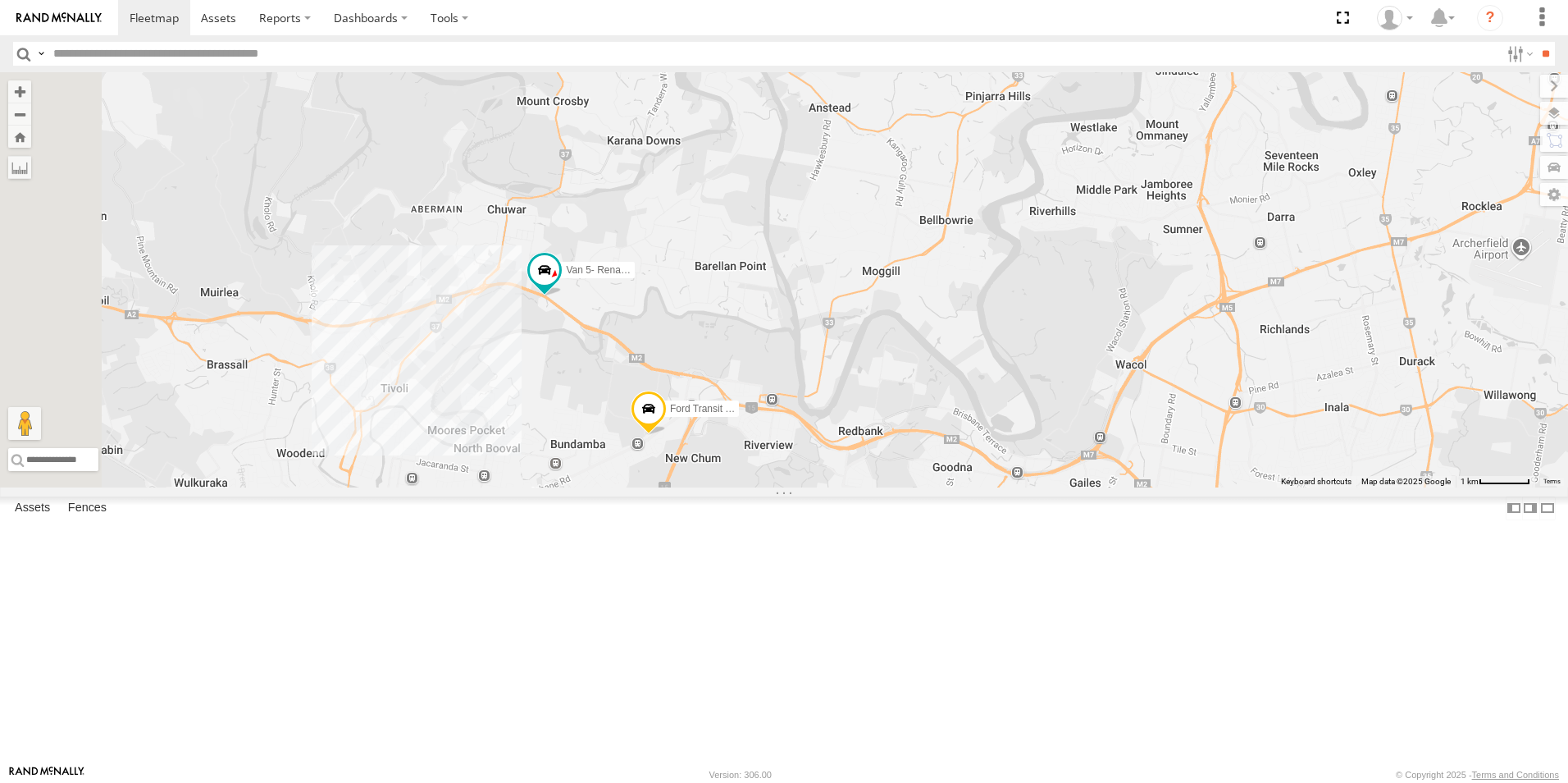
drag, startPoint x: 688, startPoint y: 505, endPoint x: 940, endPoint y: 491, distance: 252.4
click at [1077, 487] on div "Hino Truck Ford transit (Little) Renault Iveco Old [PERSON_NAME] Transit (New) …" at bounding box center [784, 280] width 1568 height 416
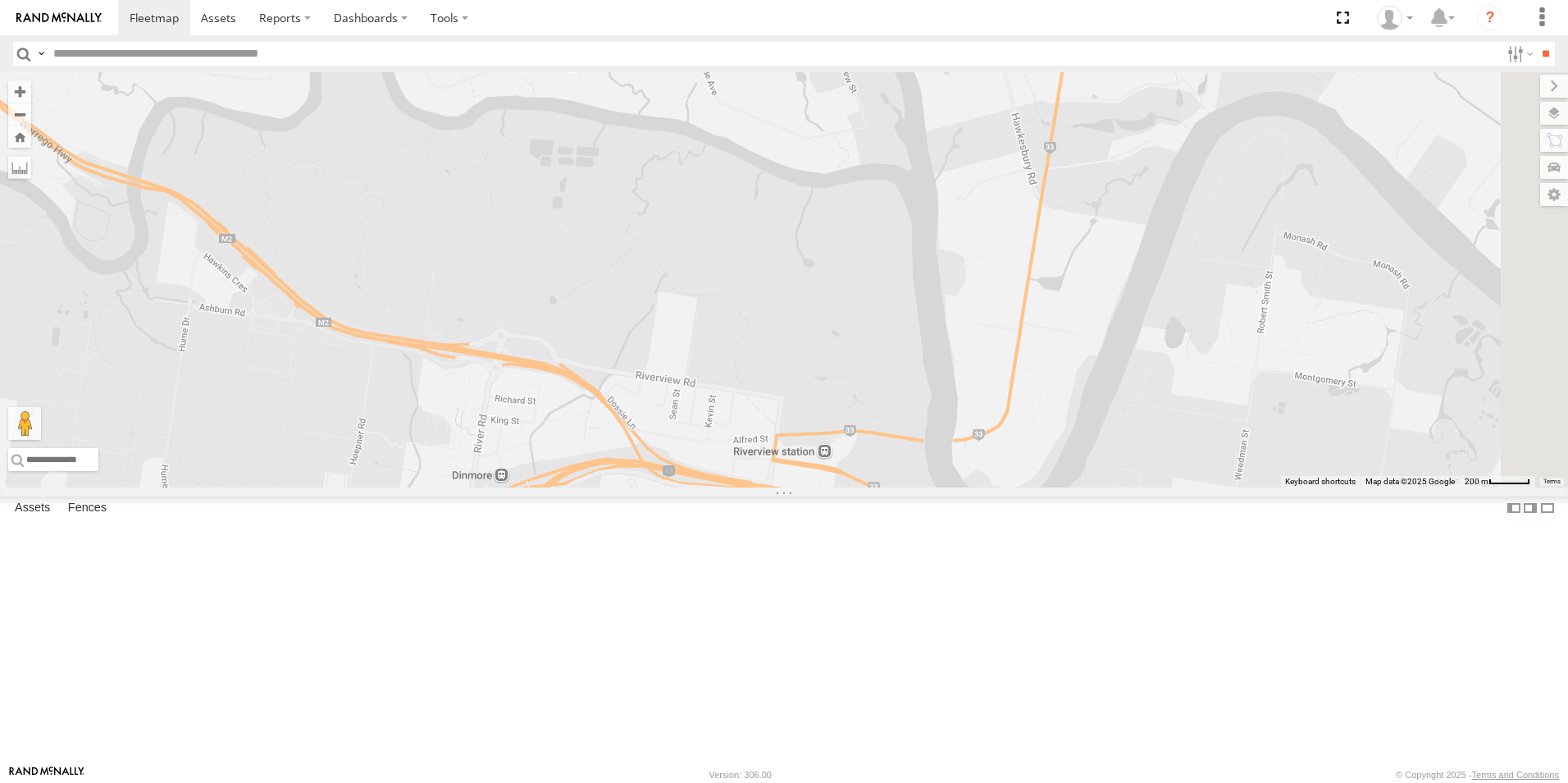
drag, startPoint x: 1132, startPoint y: 583, endPoint x: 720, endPoint y: 366, distance: 465.7
click at [694, 387] on div "Hino Truck Ford transit (Little) Renault Iveco Old [PERSON_NAME] Transit (New) …" at bounding box center [784, 280] width 1568 height 416
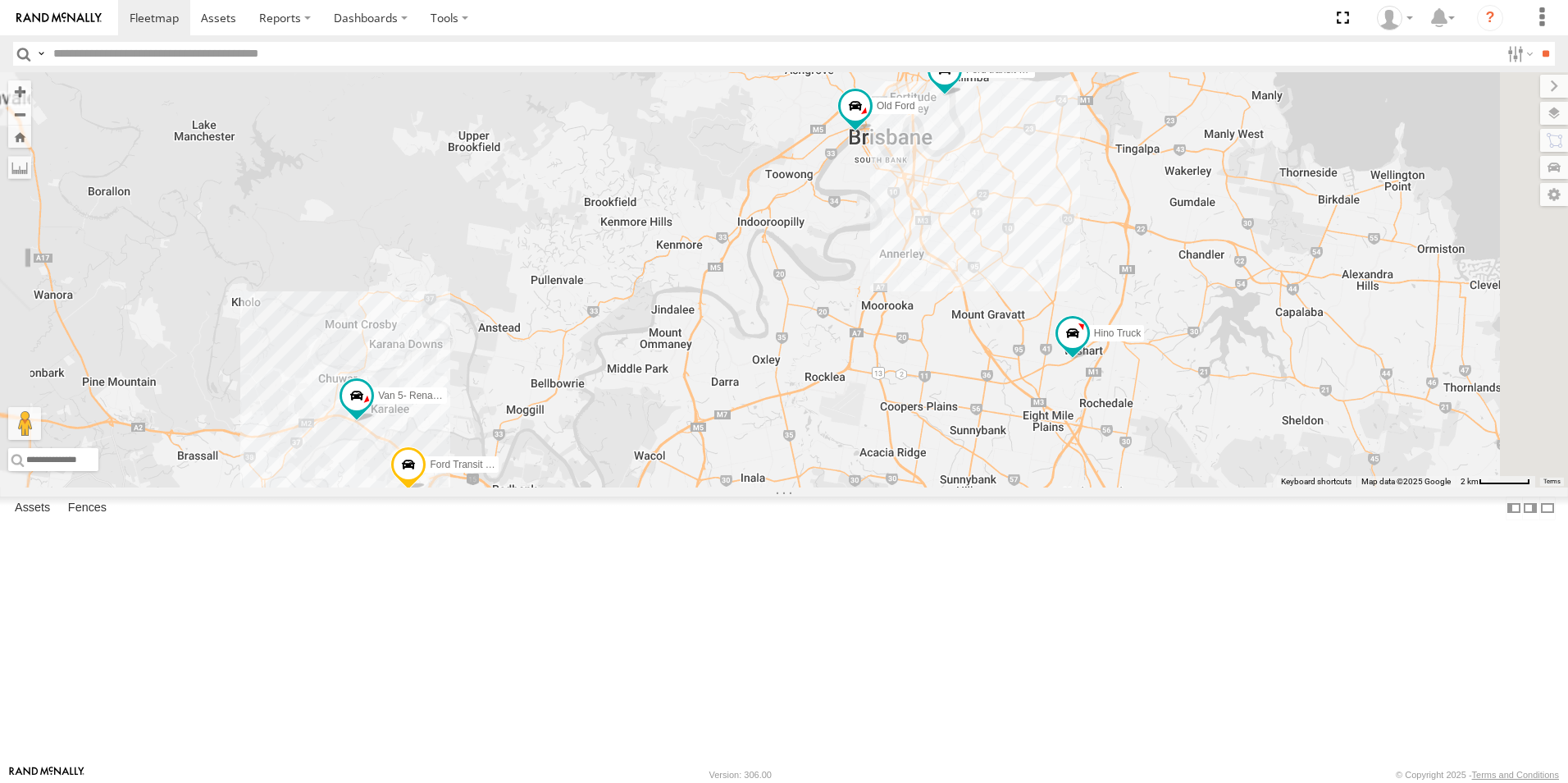
drag, startPoint x: 1155, startPoint y: 307, endPoint x: 1024, endPoint y: 421, distance: 173.7
click at [1059, 487] on div "Hino Truck Ford transit (Little) Renault Iveco Old [PERSON_NAME] Transit (New) …" at bounding box center [784, 280] width 1568 height 416
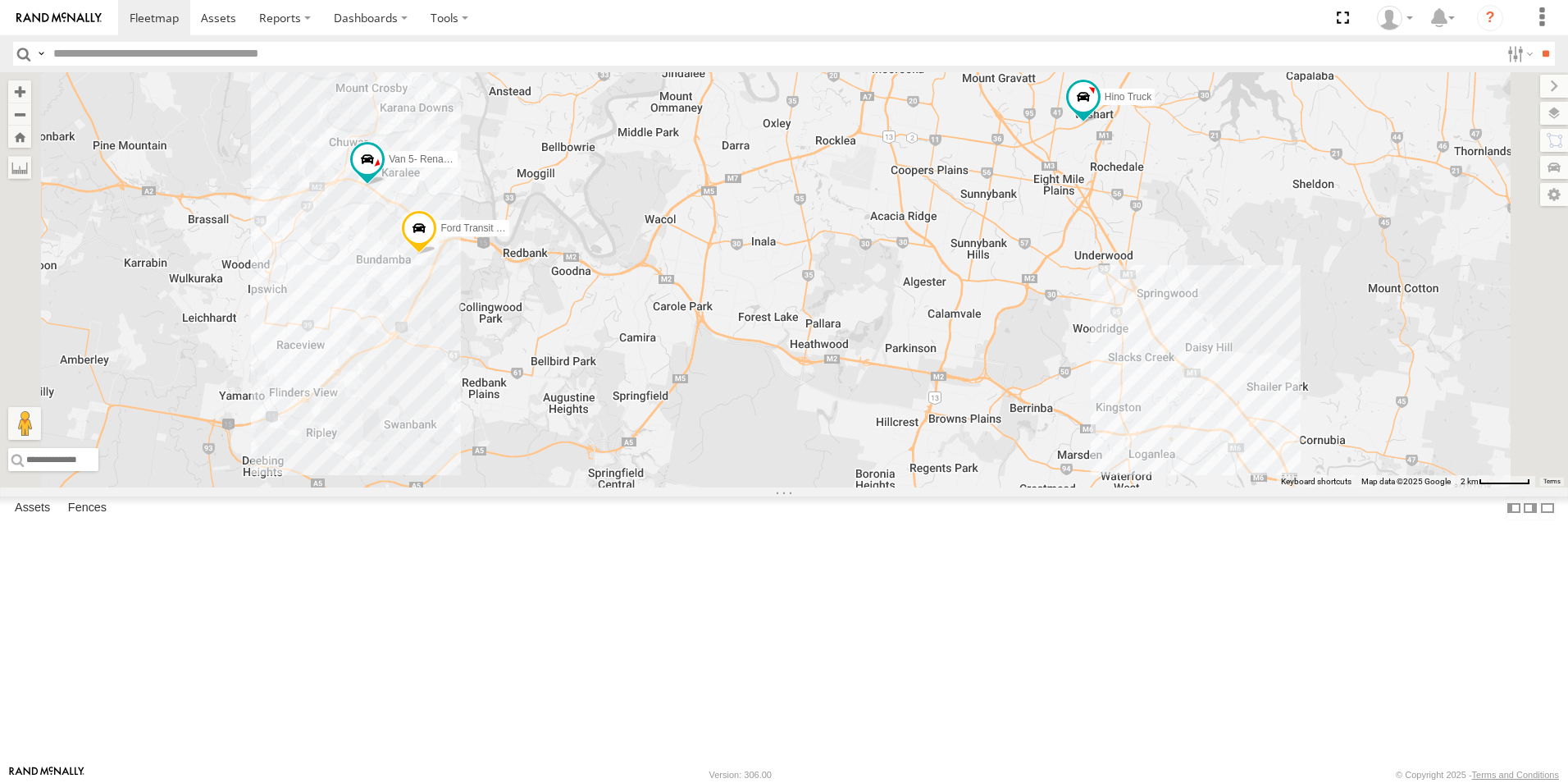
drag, startPoint x: 1283, startPoint y: 592, endPoint x: 1214, endPoint y: 371, distance: 231.5
click at [1215, 371] on div "Hino Truck Ford transit (Little) Renault Iveco Old [PERSON_NAME] Transit (New) …" at bounding box center [784, 280] width 1568 height 416
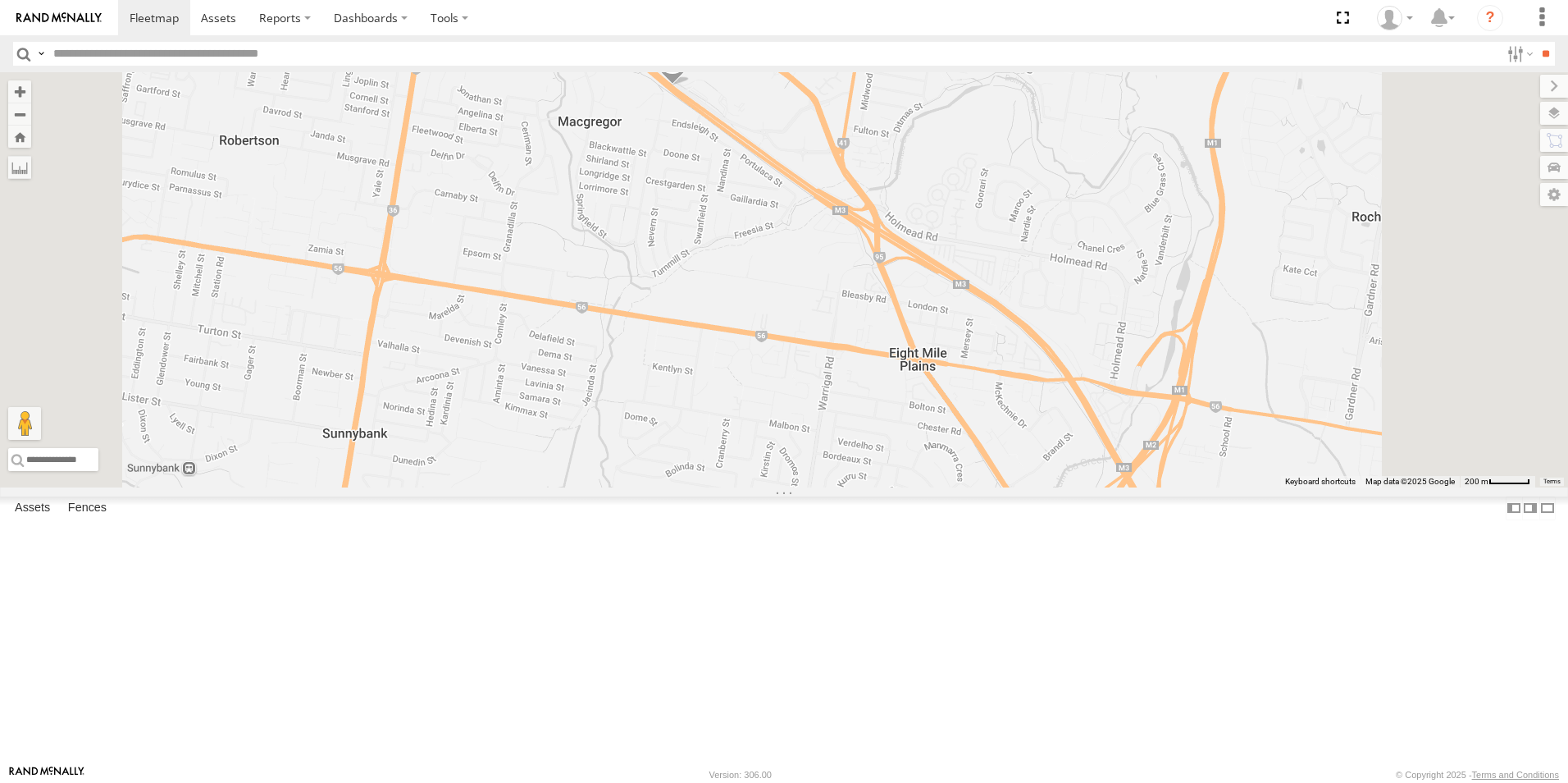
drag, startPoint x: 978, startPoint y: 291, endPoint x: 958, endPoint y: 298, distance: 21.2
click at [940, 285] on div "Hino Truck Ford Transit (New) Renault Iveco Old [PERSON_NAME] transit (Little) …" at bounding box center [784, 280] width 1568 height 416
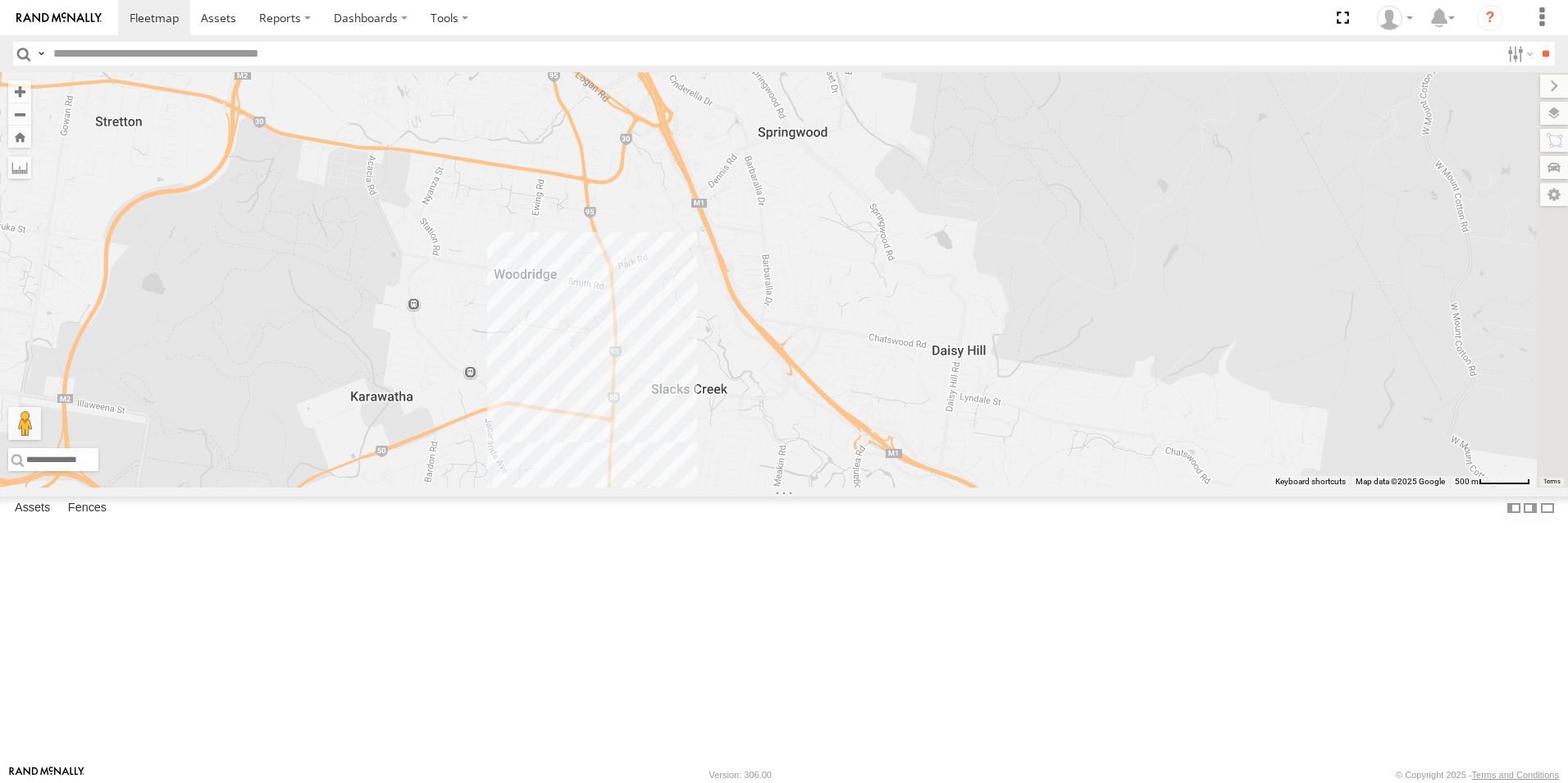
drag, startPoint x: 1175, startPoint y: 690, endPoint x: 612, endPoint y: 63, distance: 842.7
click at [612, 63] on body at bounding box center [784, 391] width 1568 height 783
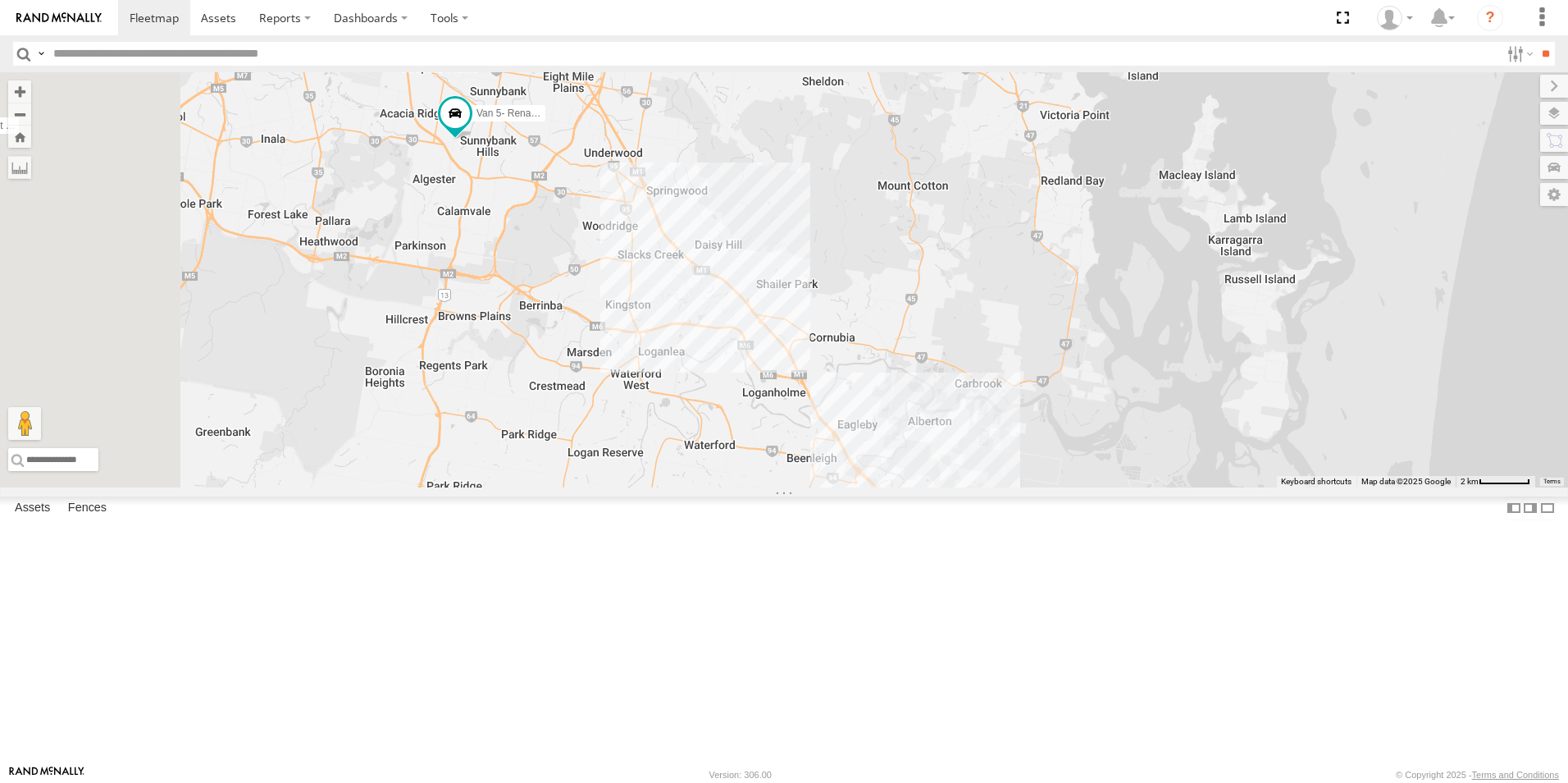
drag, startPoint x: 696, startPoint y: 252, endPoint x: 773, endPoint y: 363, distance: 135.1
click at [773, 363] on div "Hino Truck Ford Transit (New) Renault Iveco Old [PERSON_NAME] transit (Little) …" at bounding box center [784, 280] width 1568 height 416
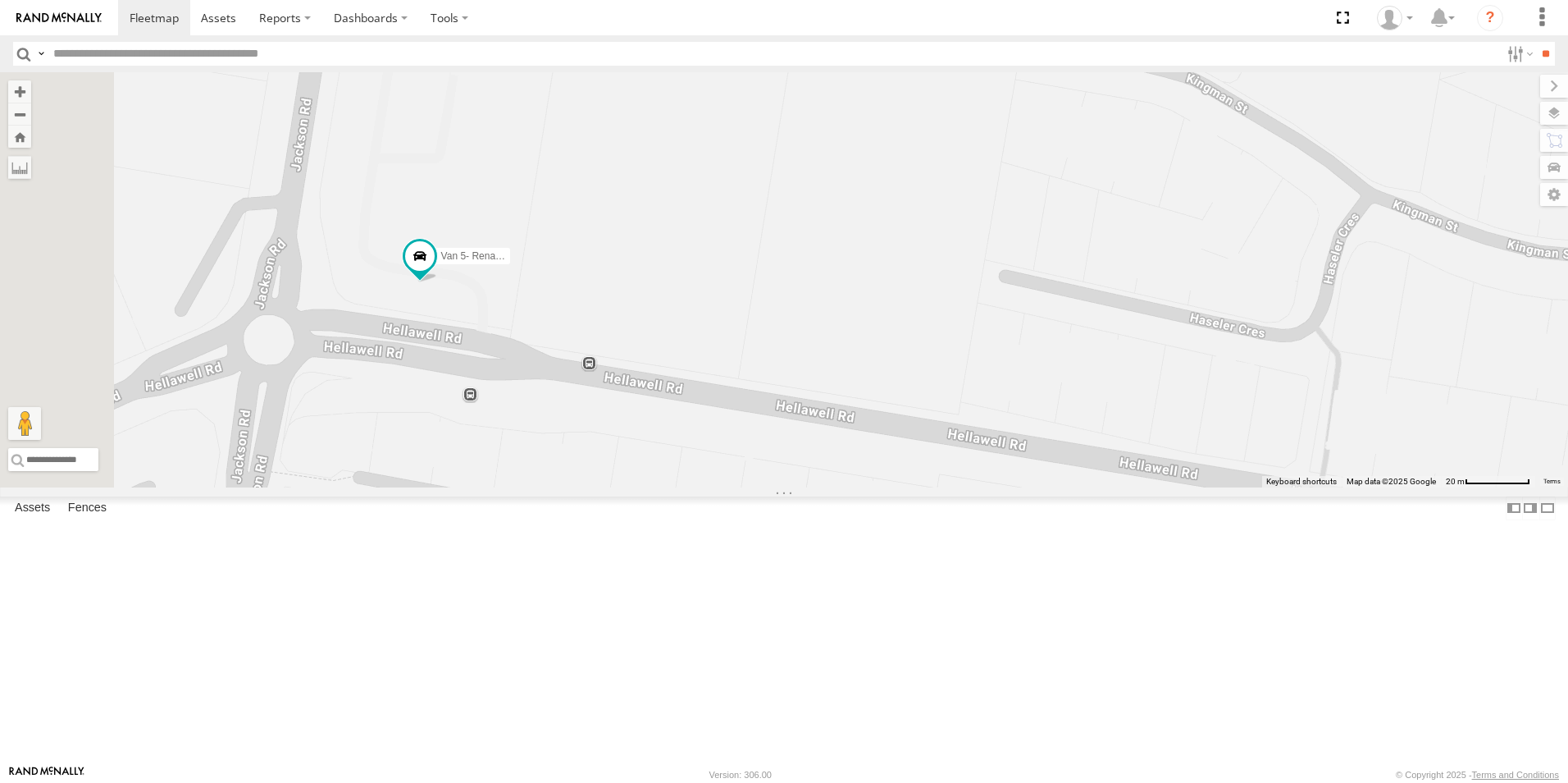
drag, startPoint x: 702, startPoint y: 226, endPoint x: 738, endPoint y: 433, distance: 210.1
click at [738, 433] on div "Hino Truck Ford Transit (New) Renault Iveco Old [PERSON_NAME] transit (Little) …" at bounding box center [784, 280] width 1568 height 416
click at [582, 262] on span "Van 5- Renault Master - 052•LI8" at bounding box center [512, 256] width 141 height 11
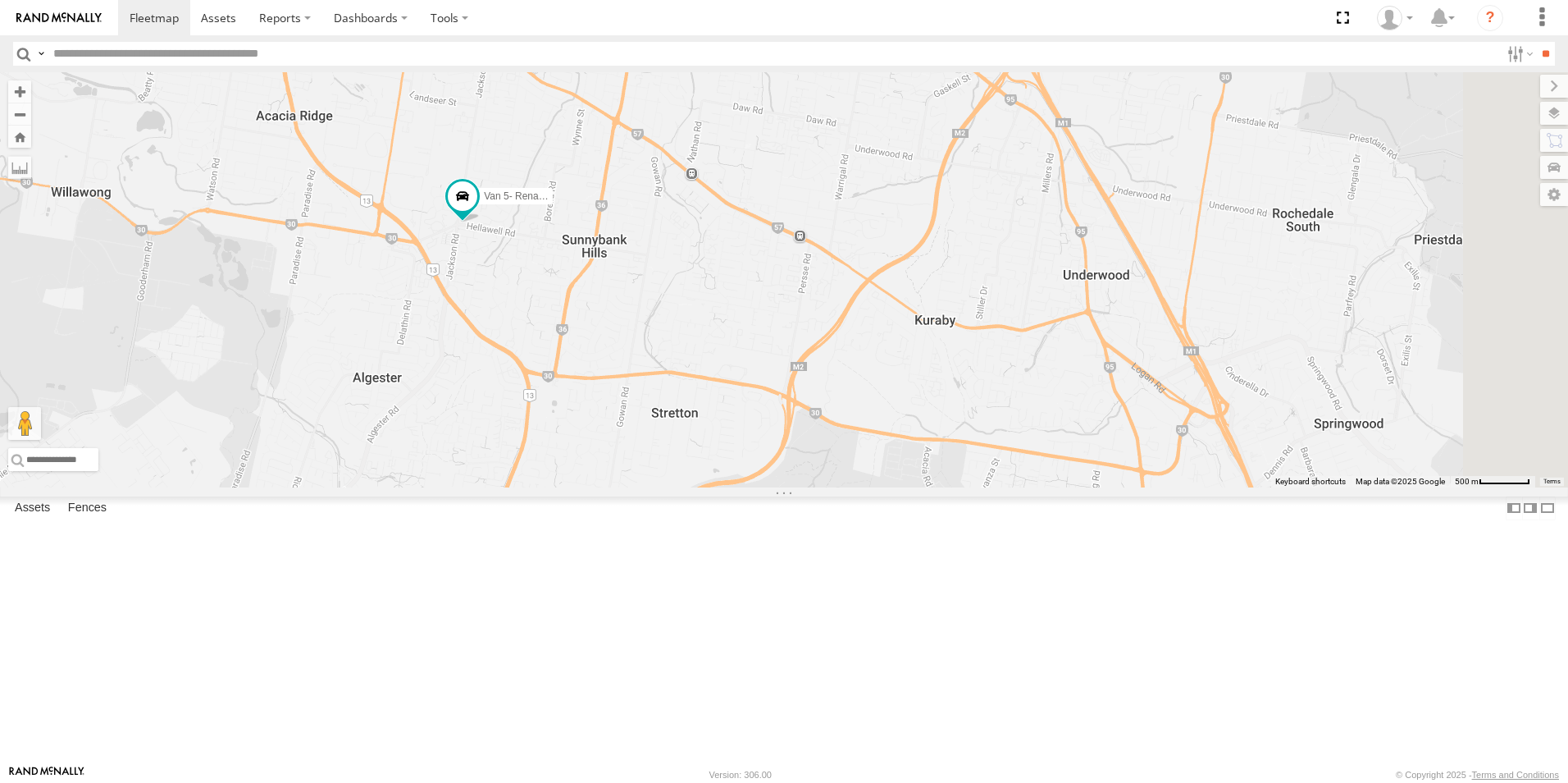
drag, startPoint x: 904, startPoint y: 652, endPoint x: 837, endPoint y: 542, distance: 128.8
click at [763, 446] on div "Van 5- Renault Master - 052•LI8 Ford transit (Little)" at bounding box center [784, 280] width 1568 height 416
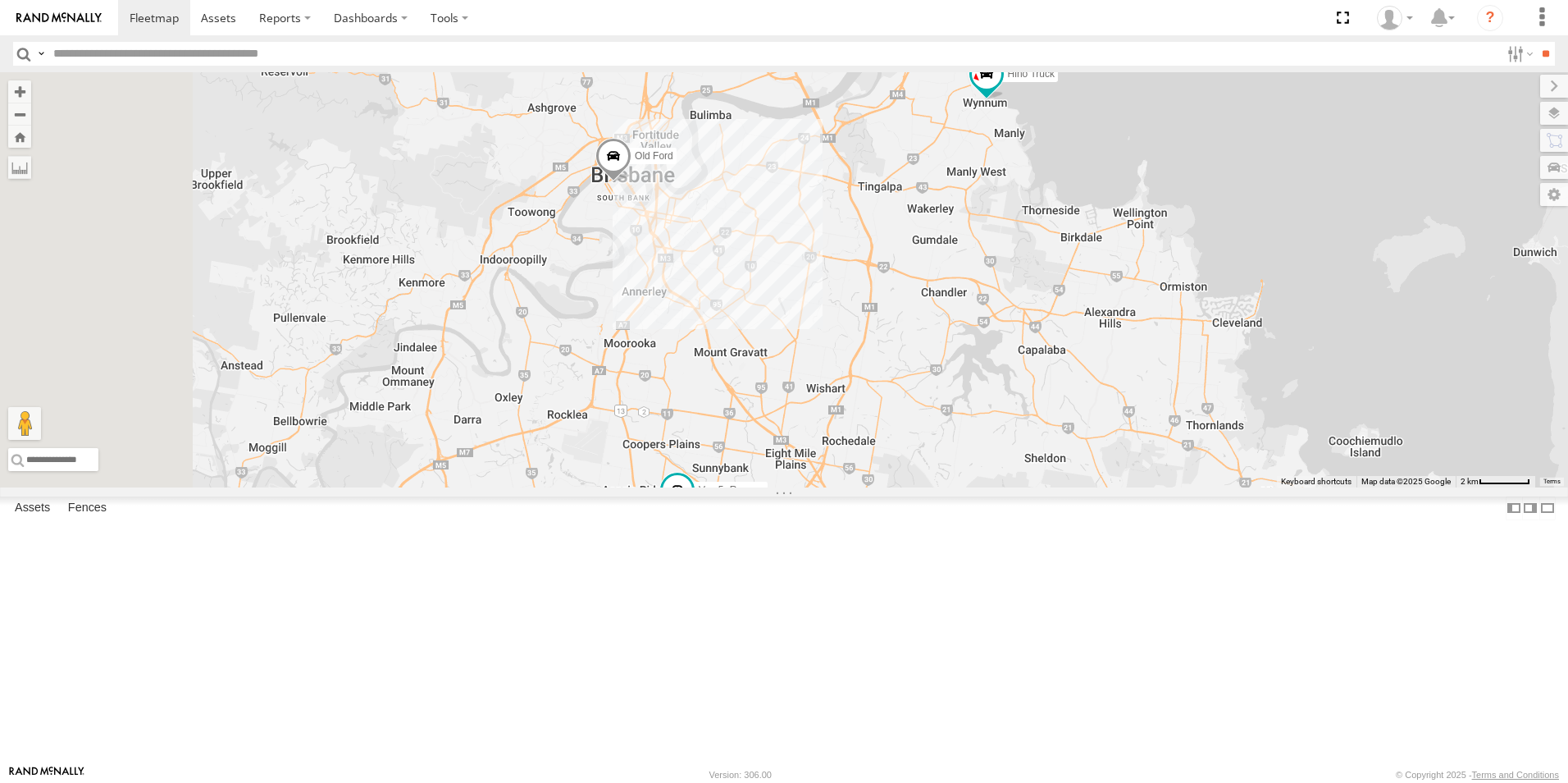
drag, startPoint x: 1080, startPoint y: 691, endPoint x: 1120, endPoint y: 576, distance: 121.8
click at [1133, 778] on body at bounding box center [784, 391] width 1568 height 783
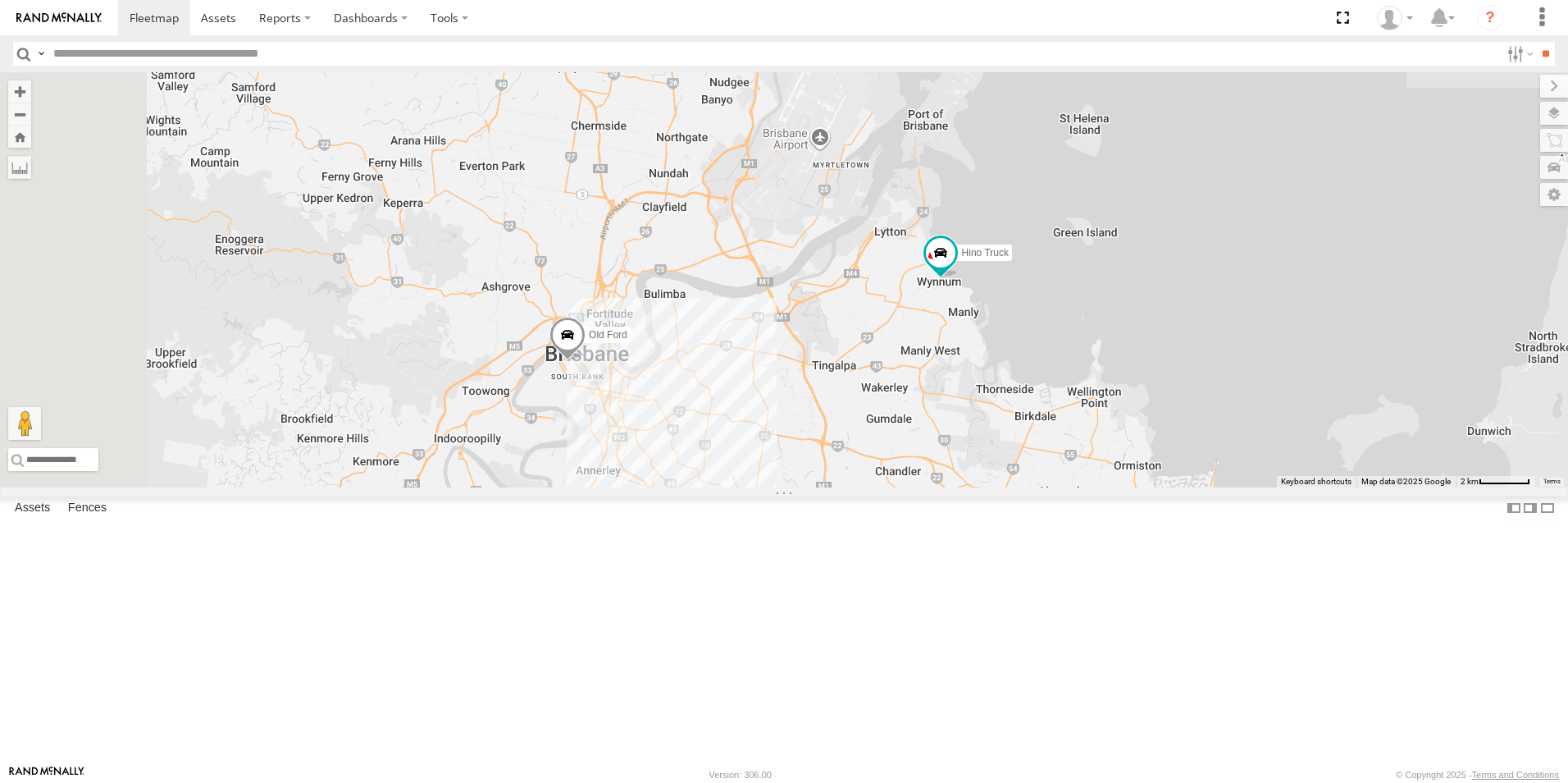
drag, startPoint x: 1134, startPoint y: 352, endPoint x: 1107, endPoint y: 631, distance: 280.3
click at [1107, 487] on div "Van 5- Renault Master - 052•LI8 Ford transit (Little) Hino Truck Old Ford" at bounding box center [784, 280] width 1568 height 416
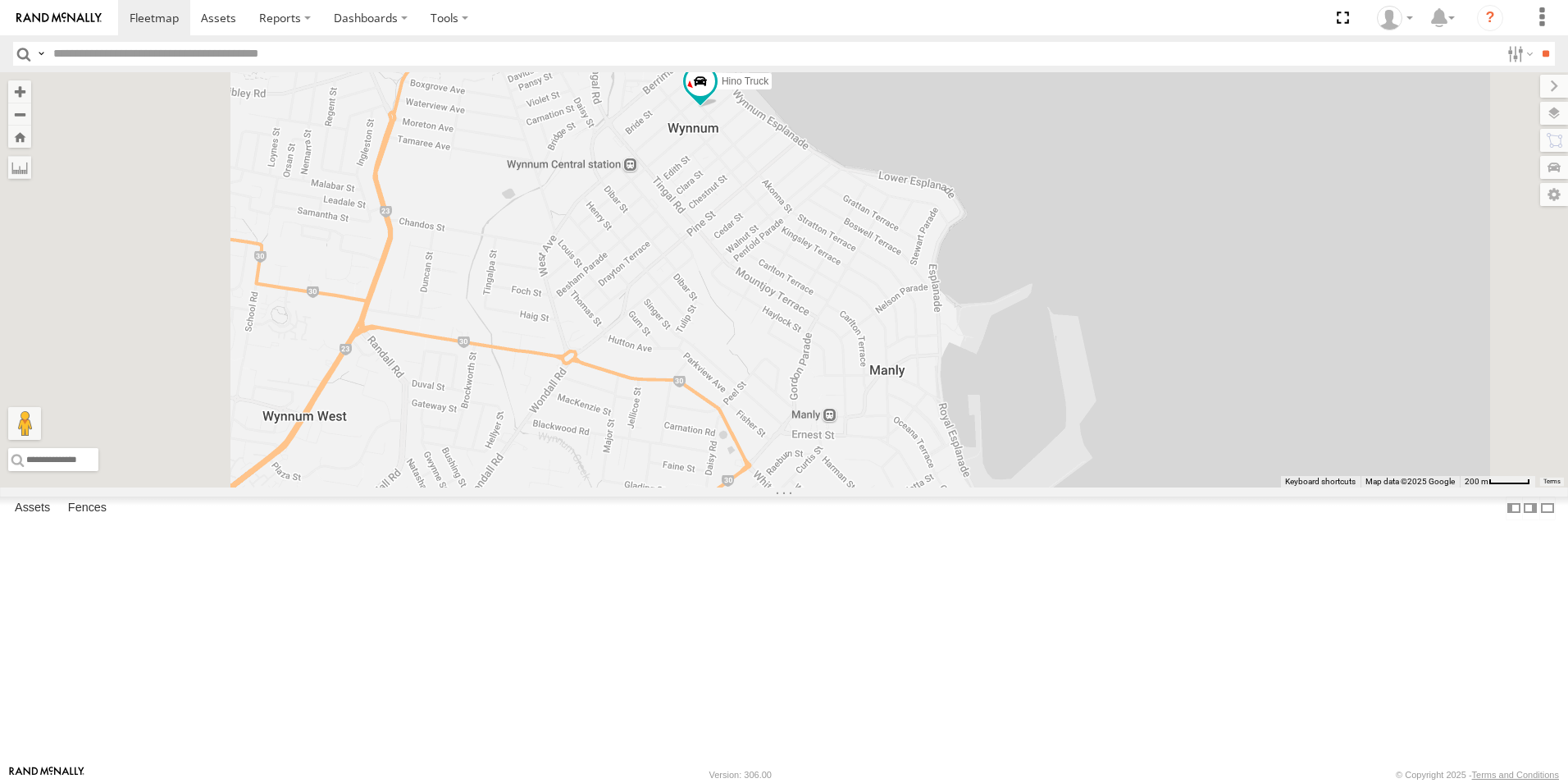
drag, startPoint x: 773, startPoint y: 355, endPoint x: 820, endPoint y: 422, distance: 81.8
click at [820, 422] on div "Van 5- Renault Master - 052•LI8 Ford transit (Little) Hino Truck Old Ford Renau…" at bounding box center [784, 280] width 1568 height 416
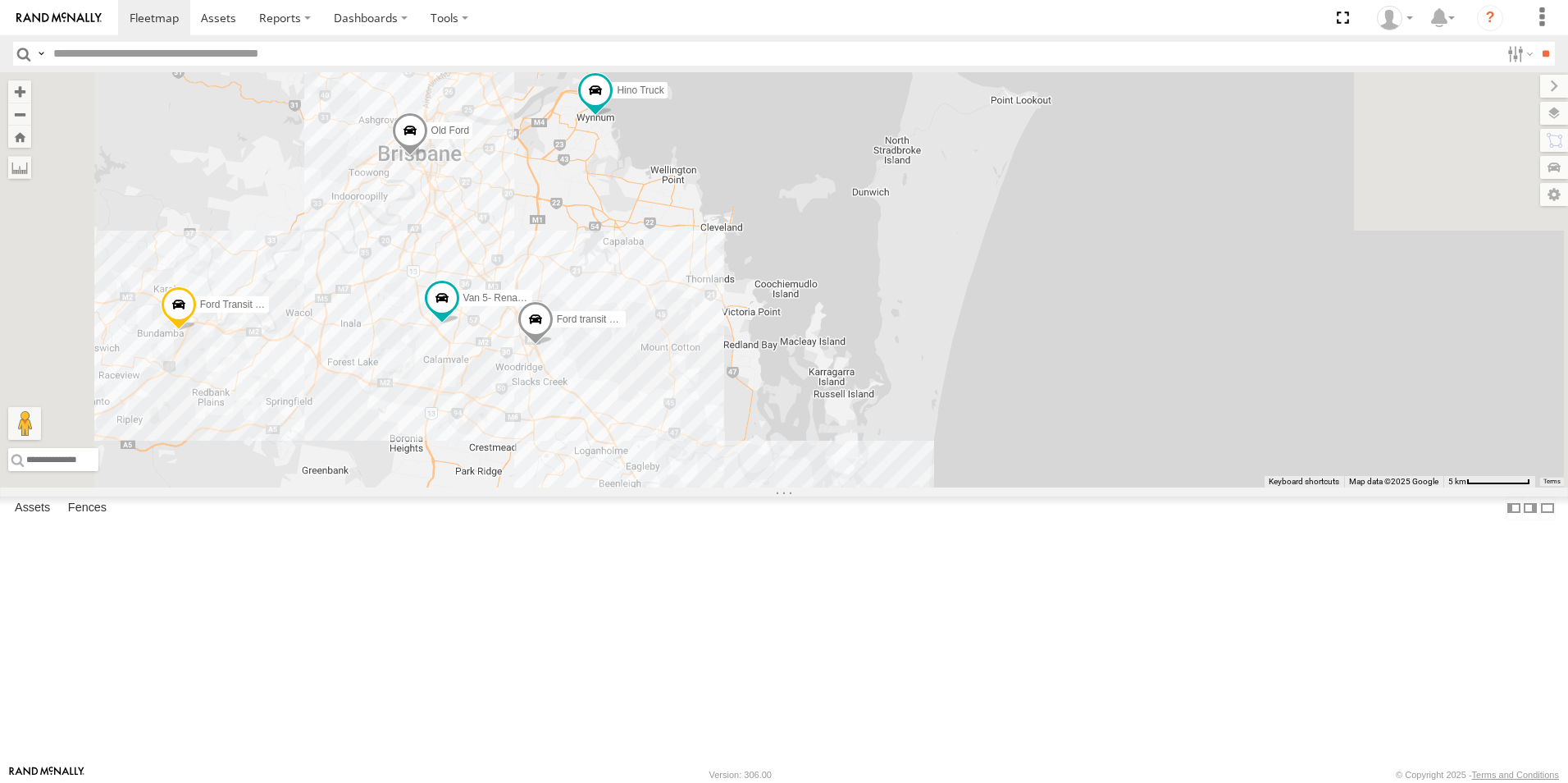
drag, startPoint x: 978, startPoint y: 589, endPoint x: 940, endPoint y: 409, distance: 184.0
click at [940, 409] on div "Van 5- Renault Master - 052•LI8 Ford transit (Little) Hino Truck Old Ford Renau…" at bounding box center [784, 280] width 1568 height 416
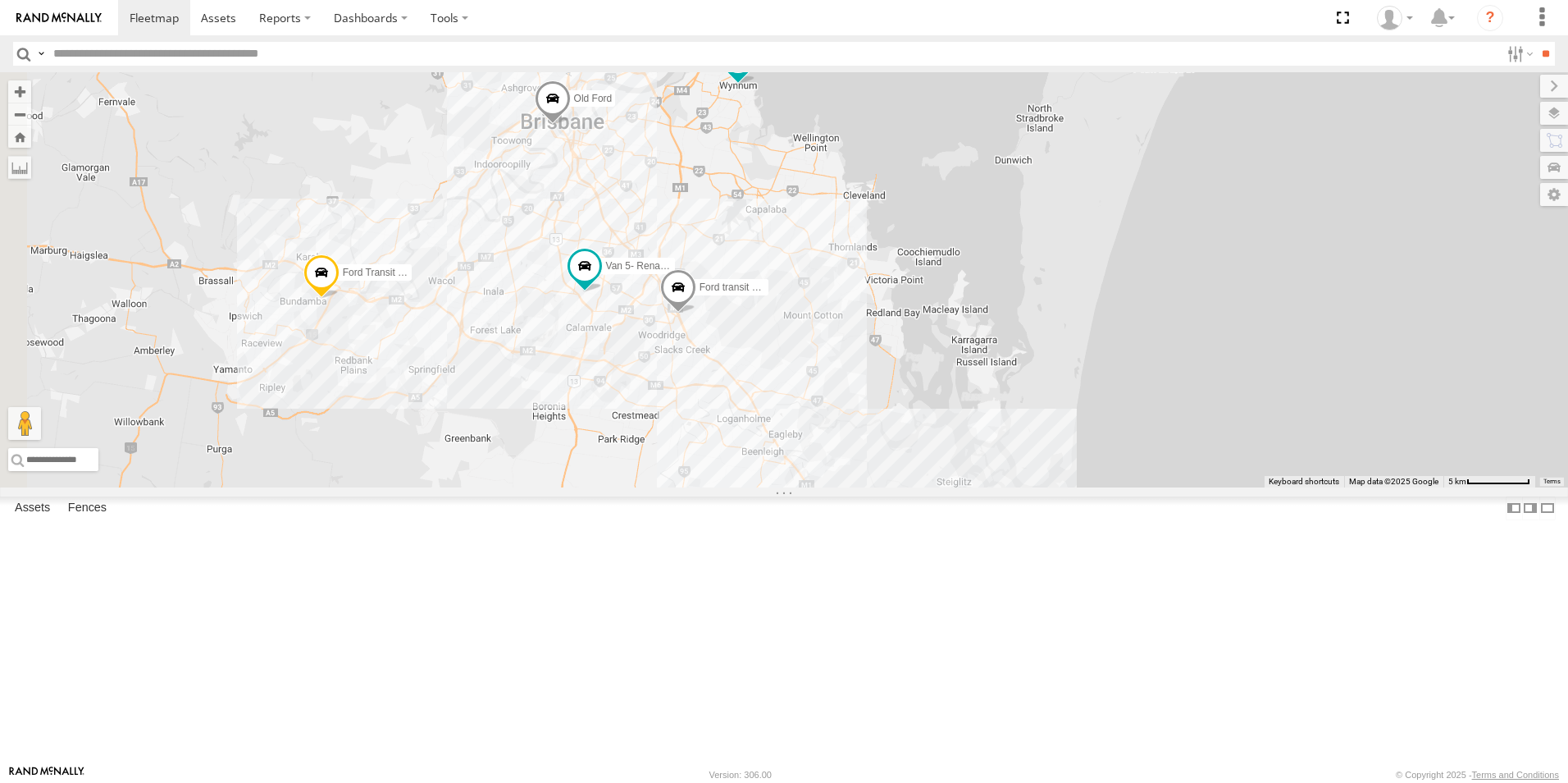
drag, startPoint x: 780, startPoint y: 519, endPoint x: 884, endPoint y: 510, distance: 104.4
click at [884, 487] on div "Van 5- Renault Master - 052•LI8 Ford transit (Little) Hino Truck Old Ford Renau…" at bounding box center [784, 280] width 1568 height 416
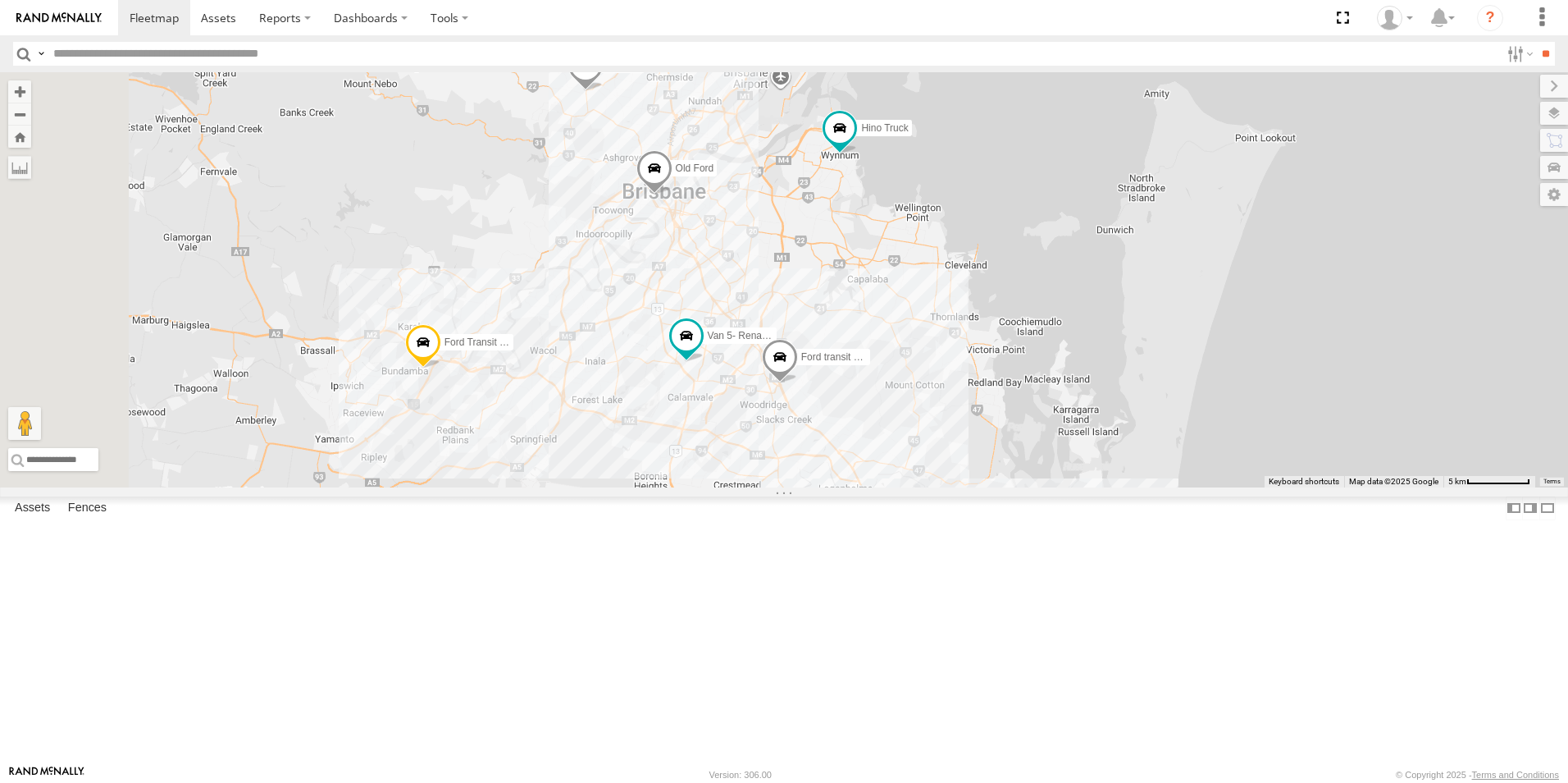
drag, startPoint x: 836, startPoint y: 519, endPoint x: 933, endPoint y: 594, distance: 122.6
click at [933, 487] on div "Van 5- Renault Master - 052•LI8 Ford transit (Little) Hino Truck Old Ford Renau…" at bounding box center [784, 280] width 1568 height 416
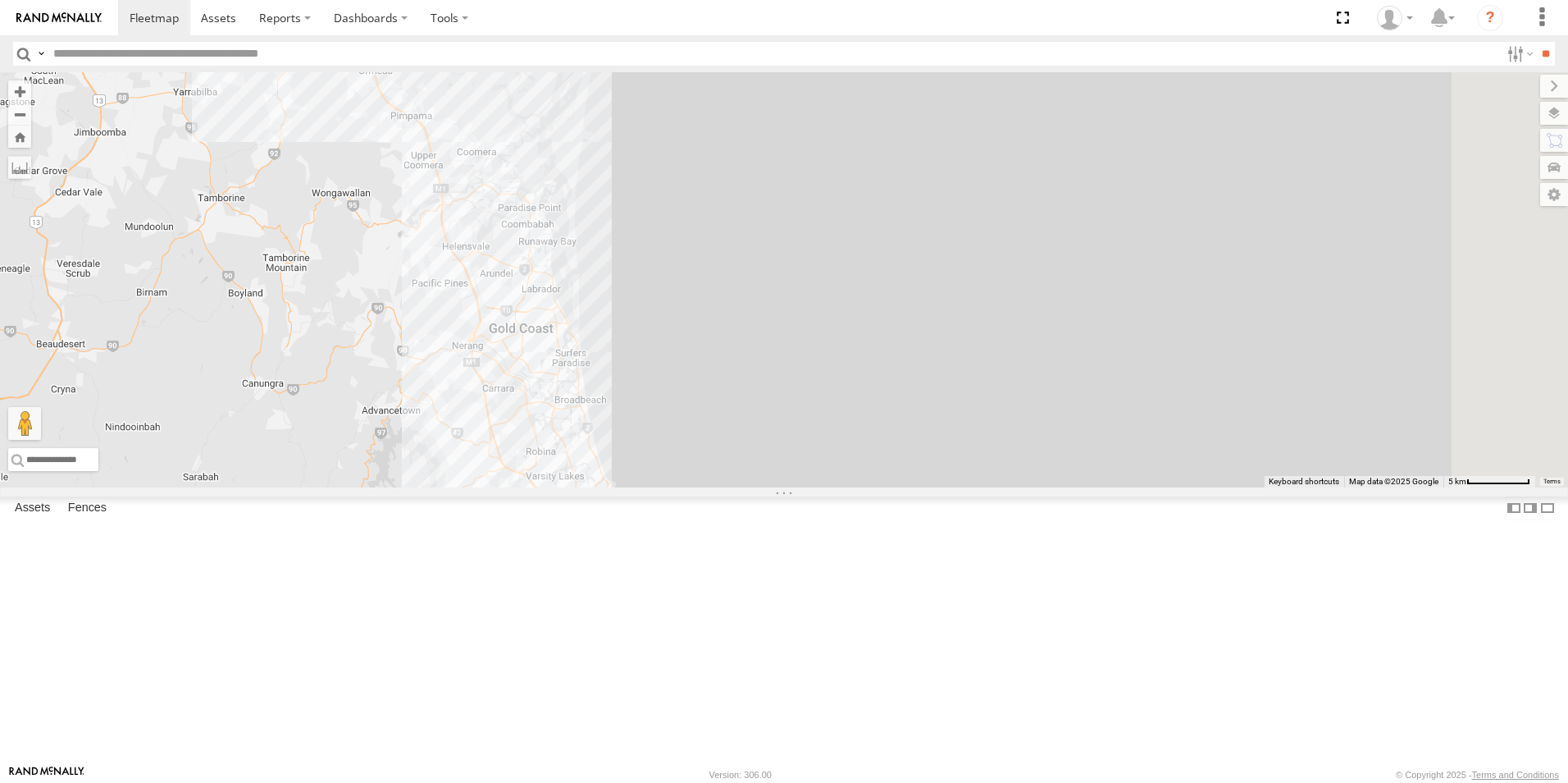
drag, startPoint x: 1027, startPoint y: 551, endPoint x: 566, endPoint y: 142, distance: 616.3
click at [558, 127] on div "Van 5- Renault Master - 052•LI8 Ford transit (Little) Hino Truck Old Ford Renau…" at bounding box center [784, 280] width 1568 height 416
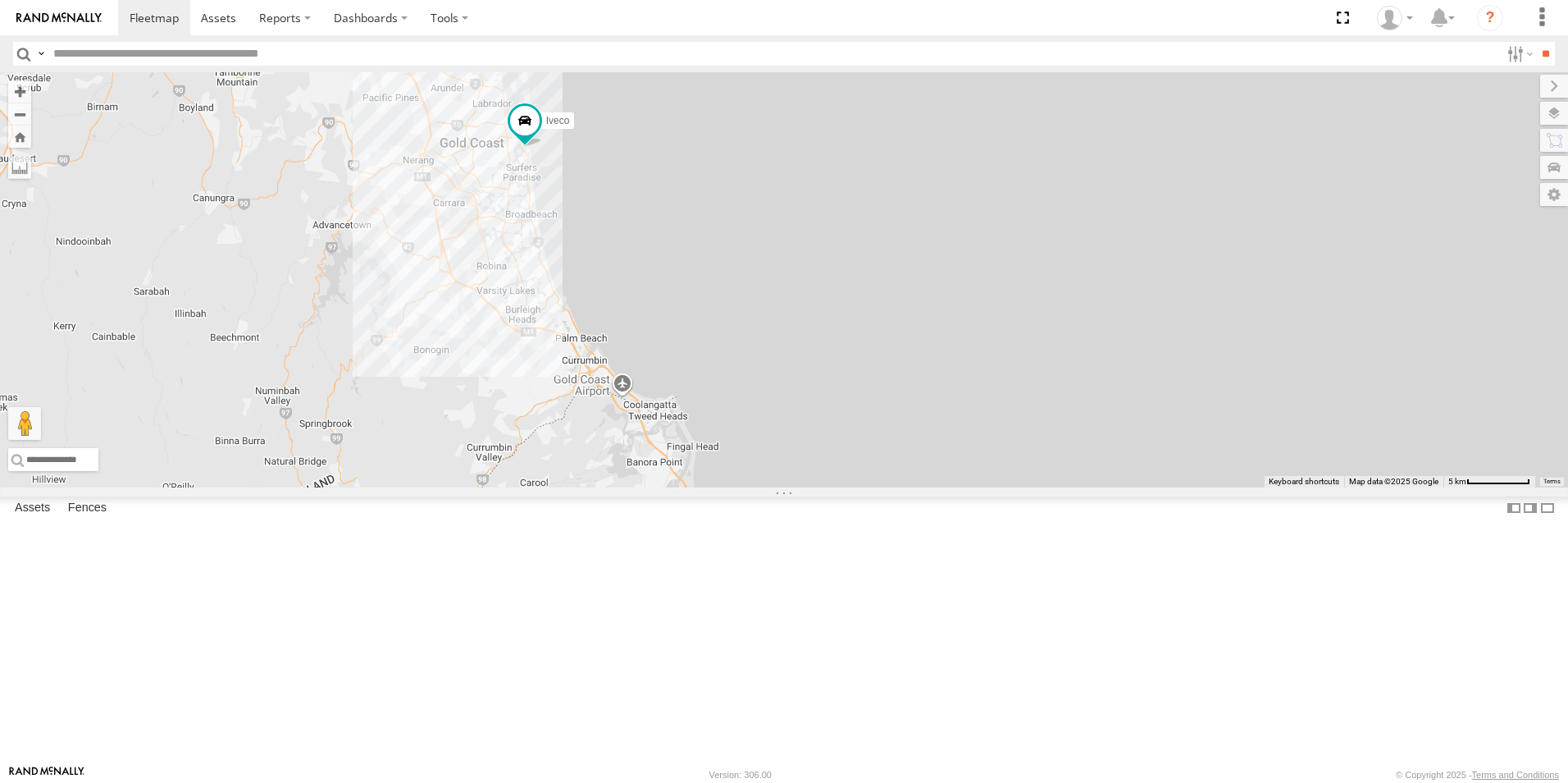
drag, startPoint x: 756, startPoint y: 402, endPoint x: 696, endPoint y: 199, distance: 211.7
click at [696, 199] on div "Van 5- Renault Master - 052•LI8 Ford transit (Little) Hino Truck Old Ford Renau…" at bounding box center [784, 280] width 1568 height 416
drag, startPoint x: 706, startPoint y: 340, endPoint x: 725, endPoint y: 366, distance: 32.2
click at [725, 366] on div "Van 5- Renault Master - 052•LI8 Ford transit (Little) Hino Truck Old Ford Renau…" at bounding box center [784, 280] width 1568 height 416
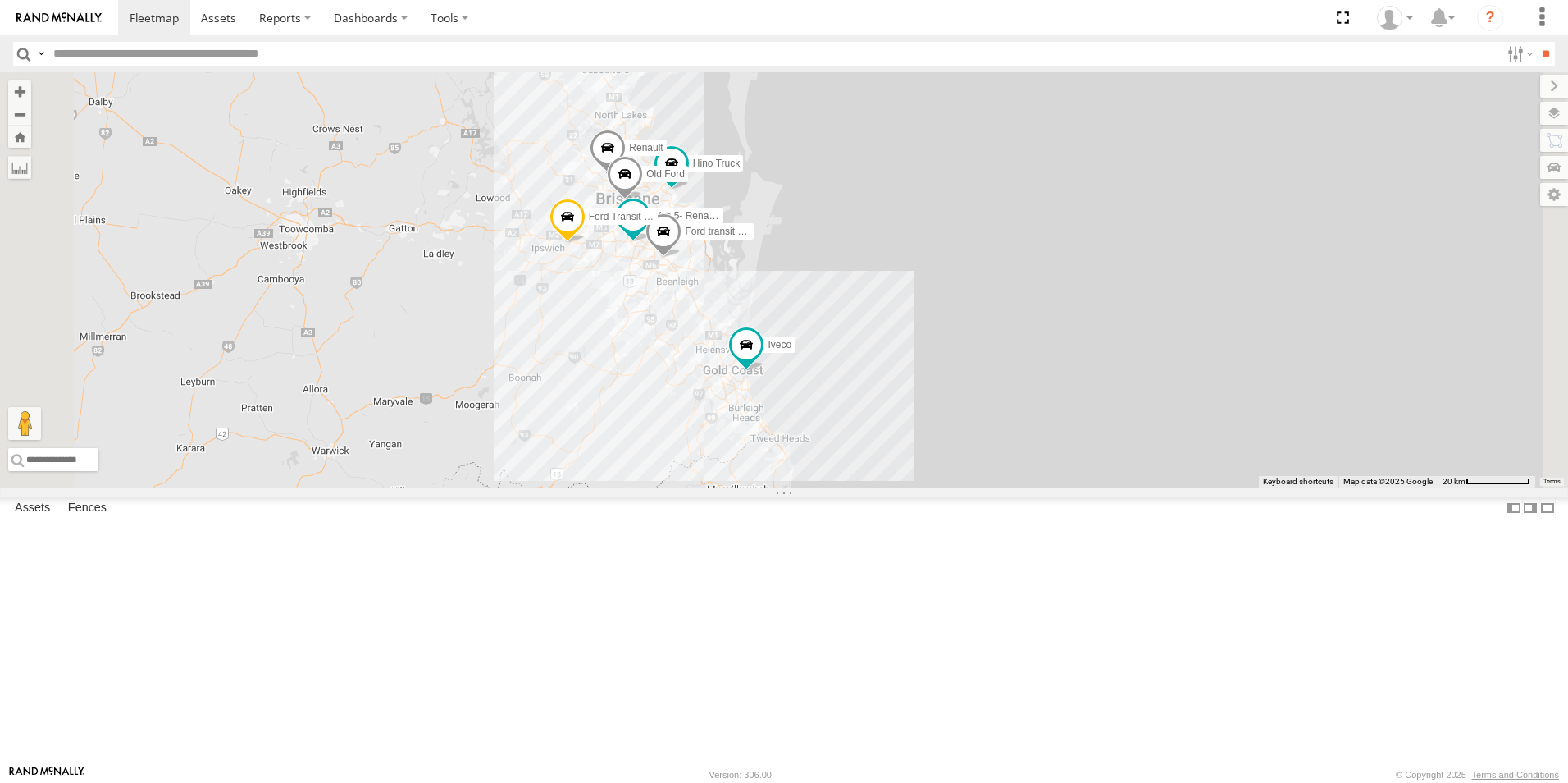
drag, startPoint x: 744, startPoint y: 249, endPoint x: 848, endPoint y: 459, distance: 234.3
click at [850, 479] on div "Van 5- Renault Master - 052•LI8 Ford transit (Little) Hino Truck Old Ford Renau…" at bounding box center [784, 280] width 1568 height 416
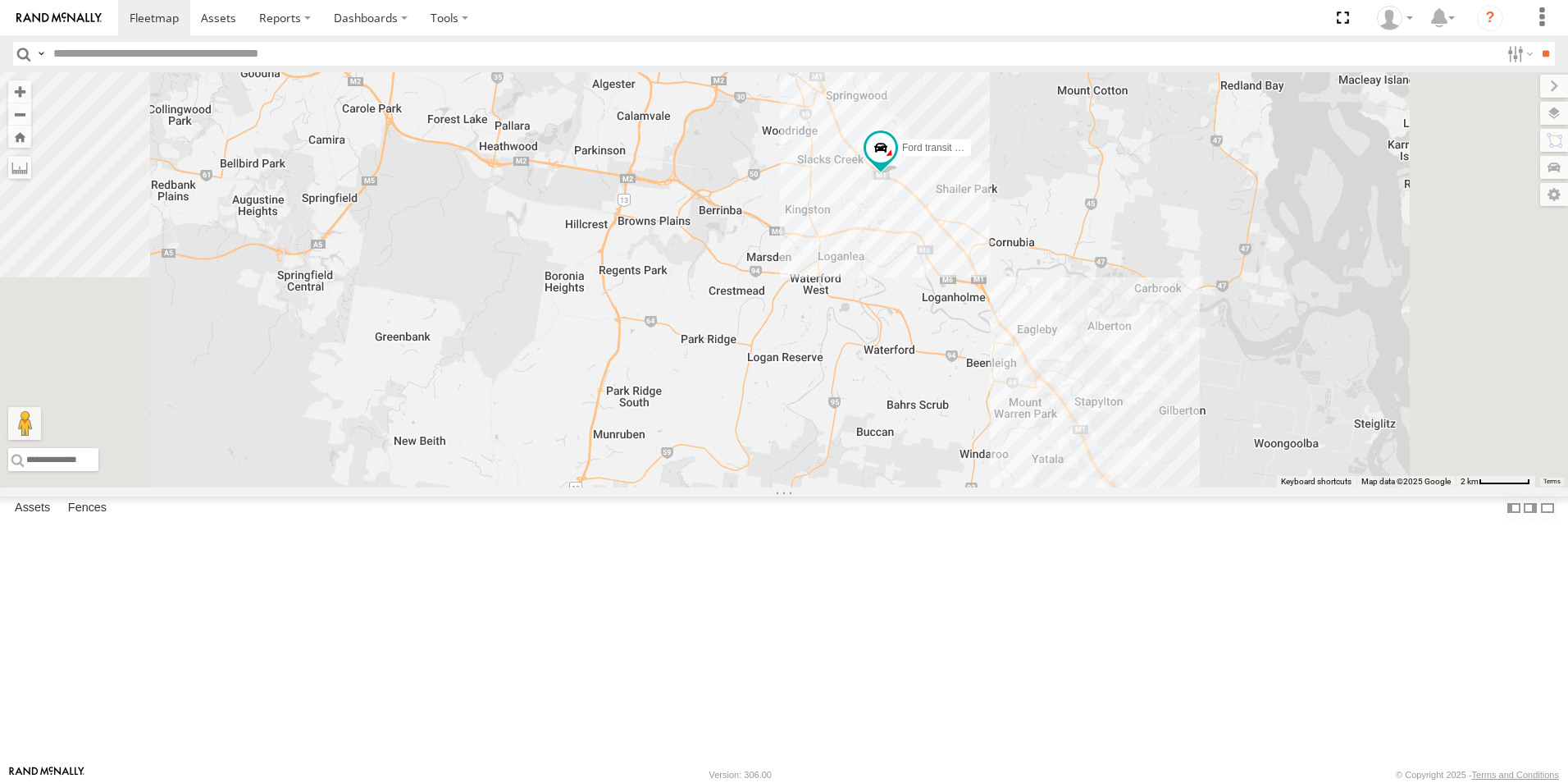
drag, startPoint x: 1079, startPoint y: 371, endPoint x: 1085, endPoint y: 463, distance: 92.2
click at [1085, 463] on div "Hino Truck Ford transit (Little) Ford Transit (New) Renault Iveco Old Ford Van …" at bounding box center [784, 280] width 1568 height 416
